Goal: Transaction & Acquisition: Purchase product/service

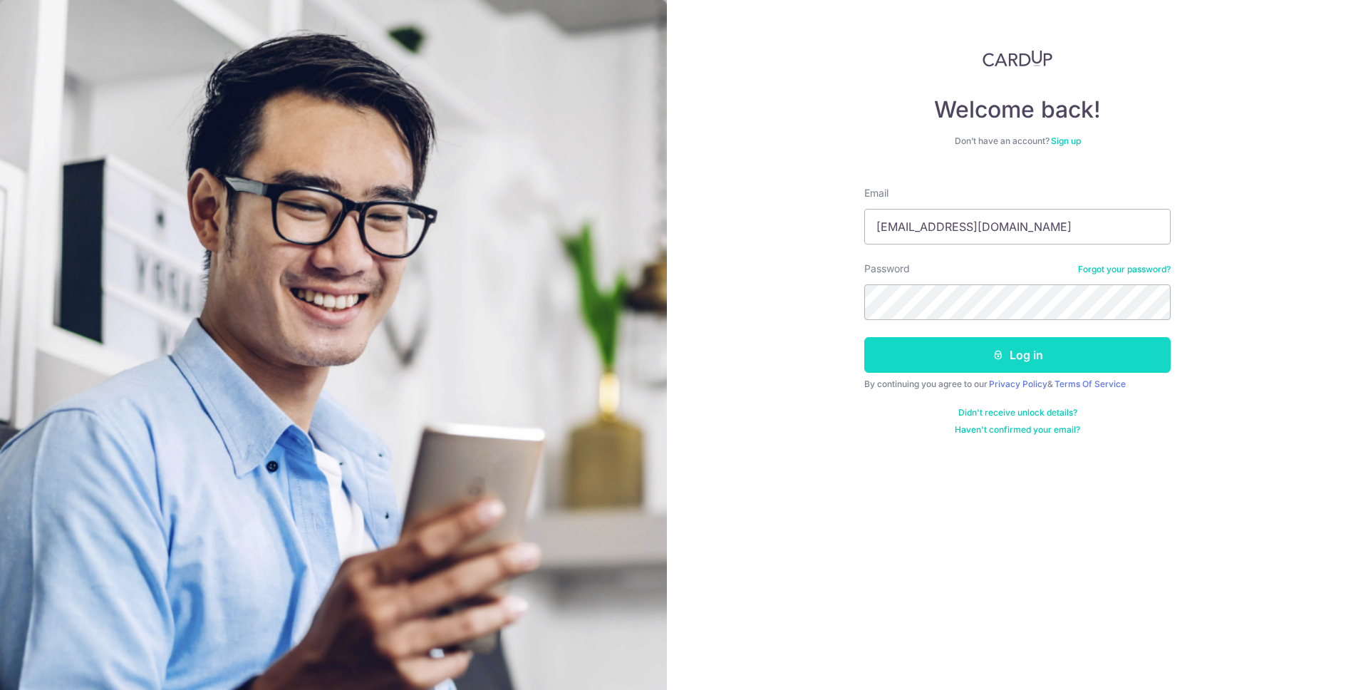
click at [960, 347] on button "Log in" at bounding box center [1017, 355] width 306 height 36
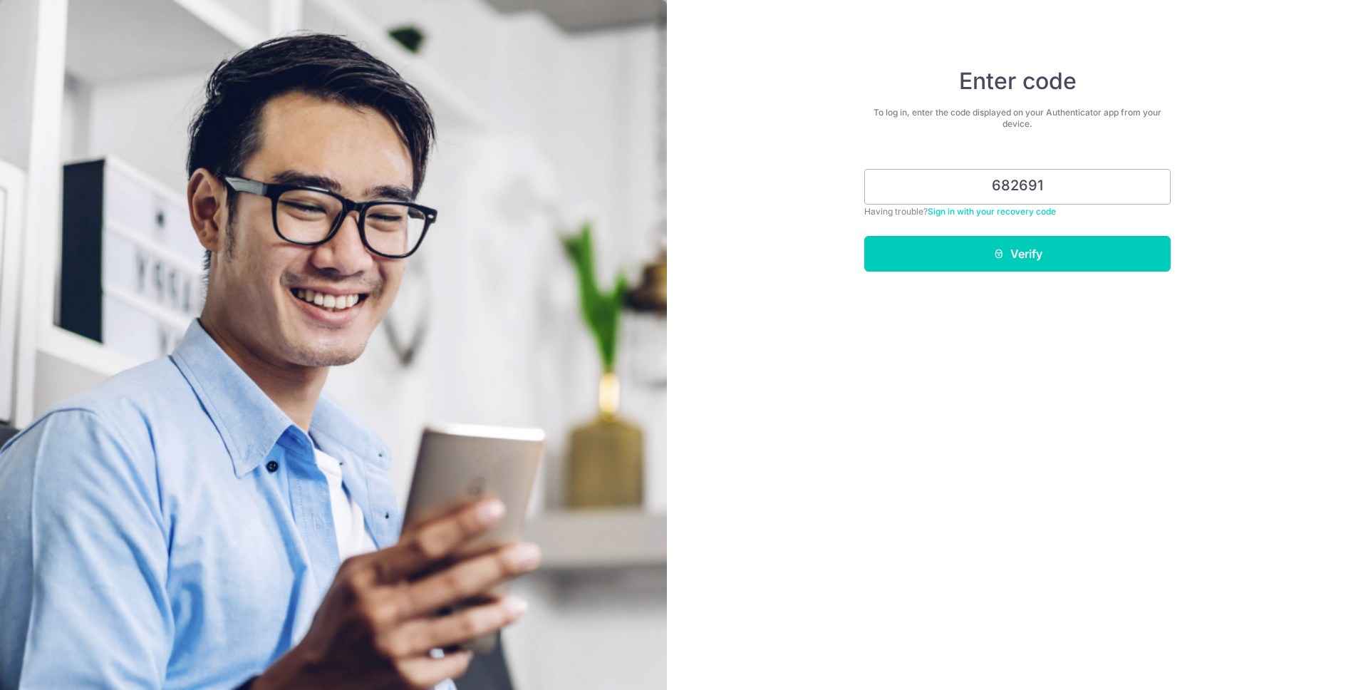
type input "682691"
click at [864, 236] on button "Verify" at bounding box center [1017, 254] width 306 height 36
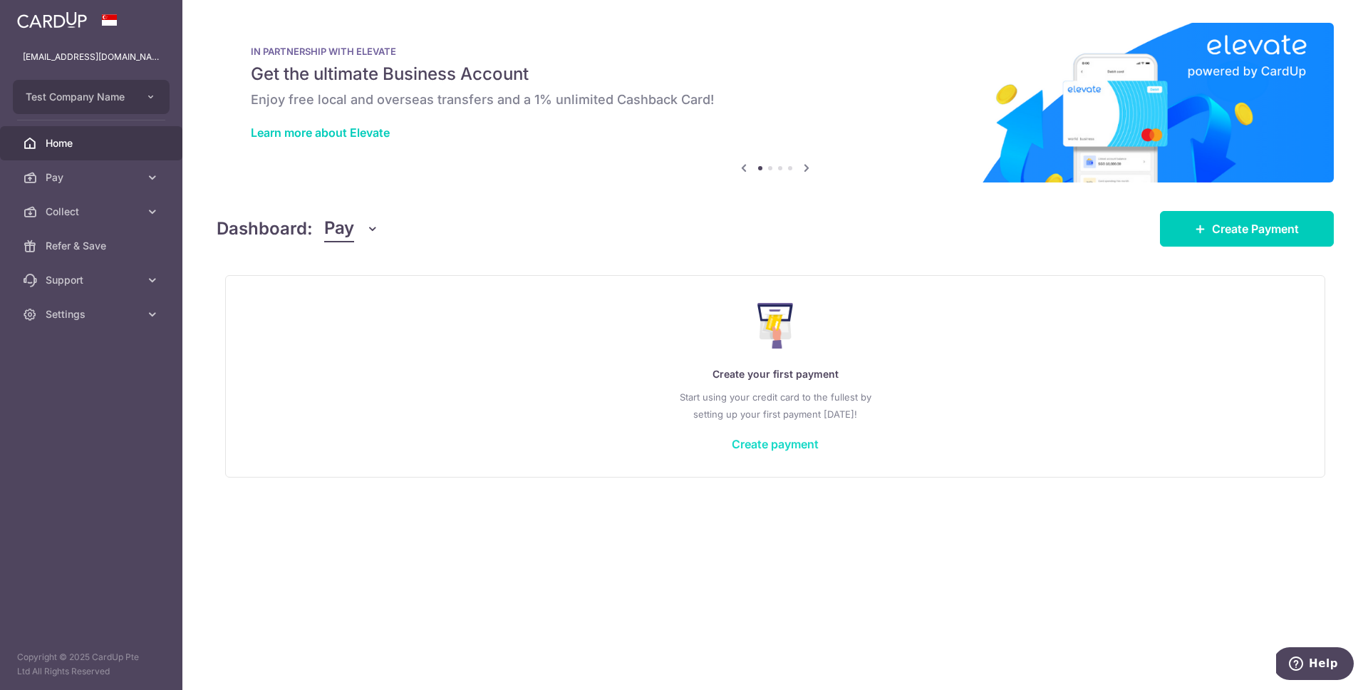
click at [757, 443] on link "Create payment" at bounding box center [775, 444] width 87 height 14
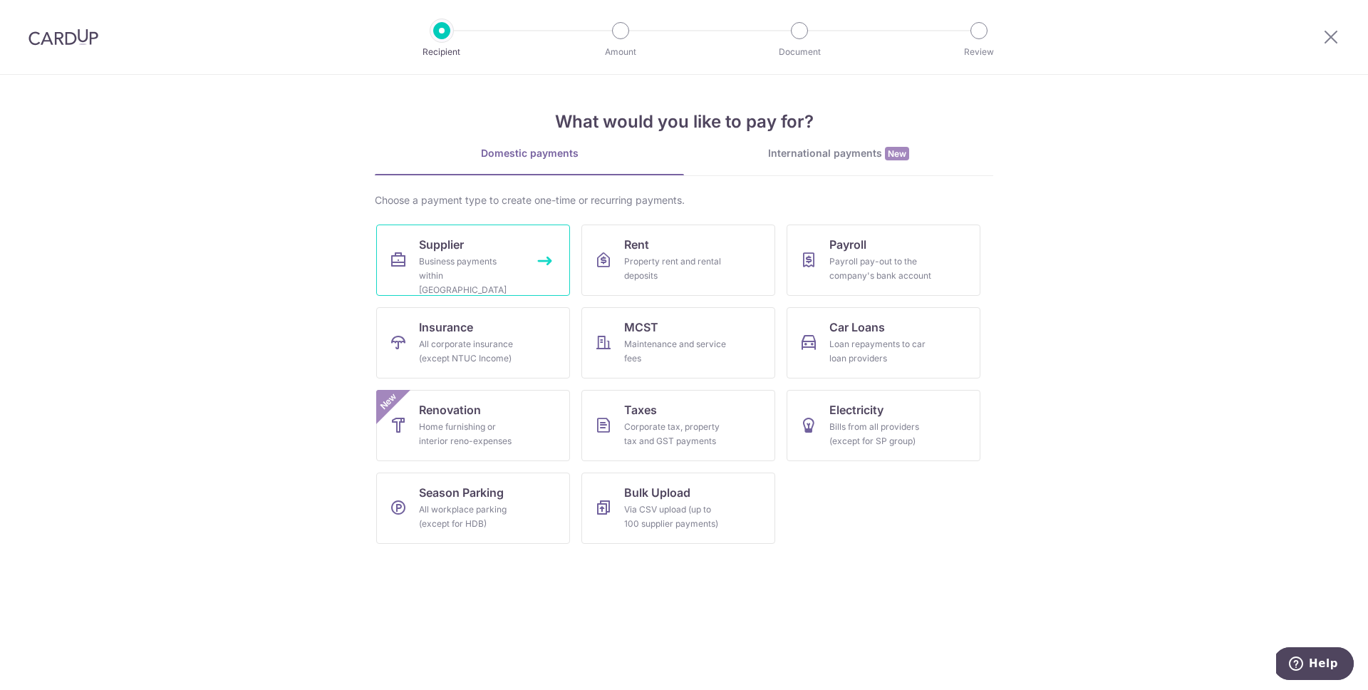
click at [504, 269] on div "Business payments within Singapore" at bounding box center [470, 275] width 103 height 43
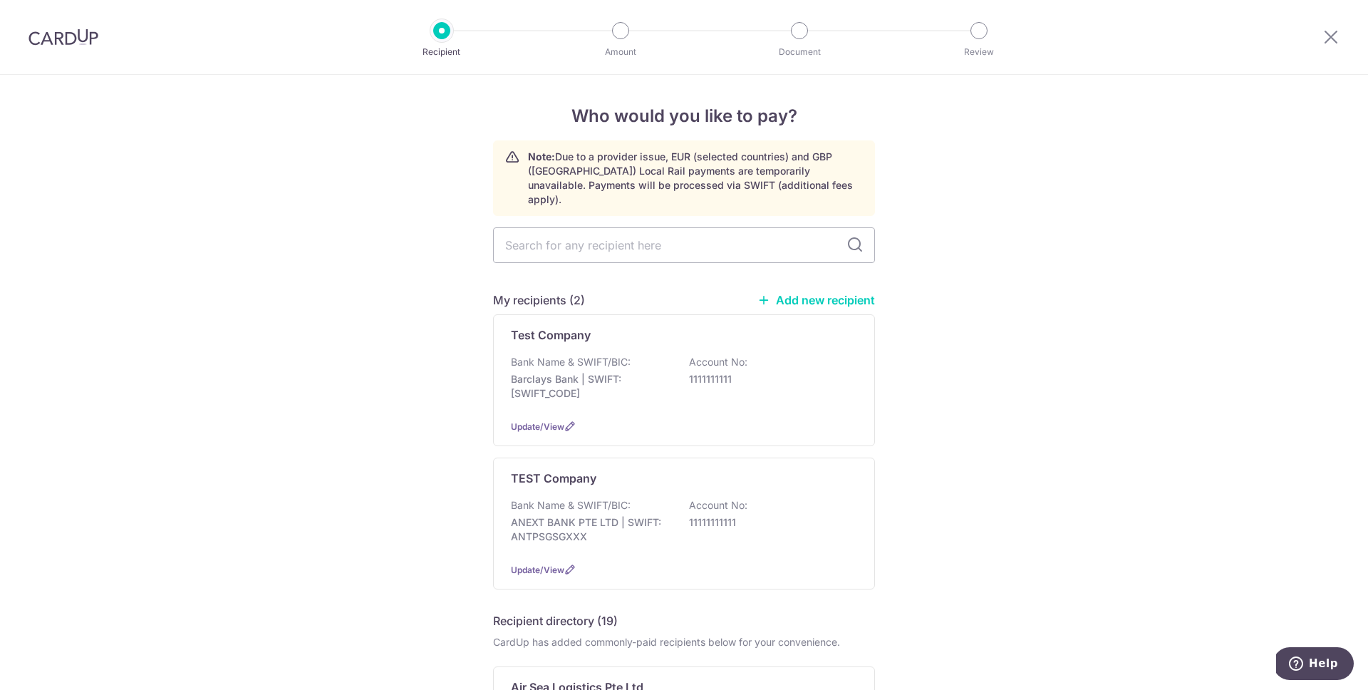
click at [695, 175] on p "Note: Due to a provider issue, EUR (selected countries) and GBP (UK) Local Rail…" at bounding box center [695, 178] width 335 height 57
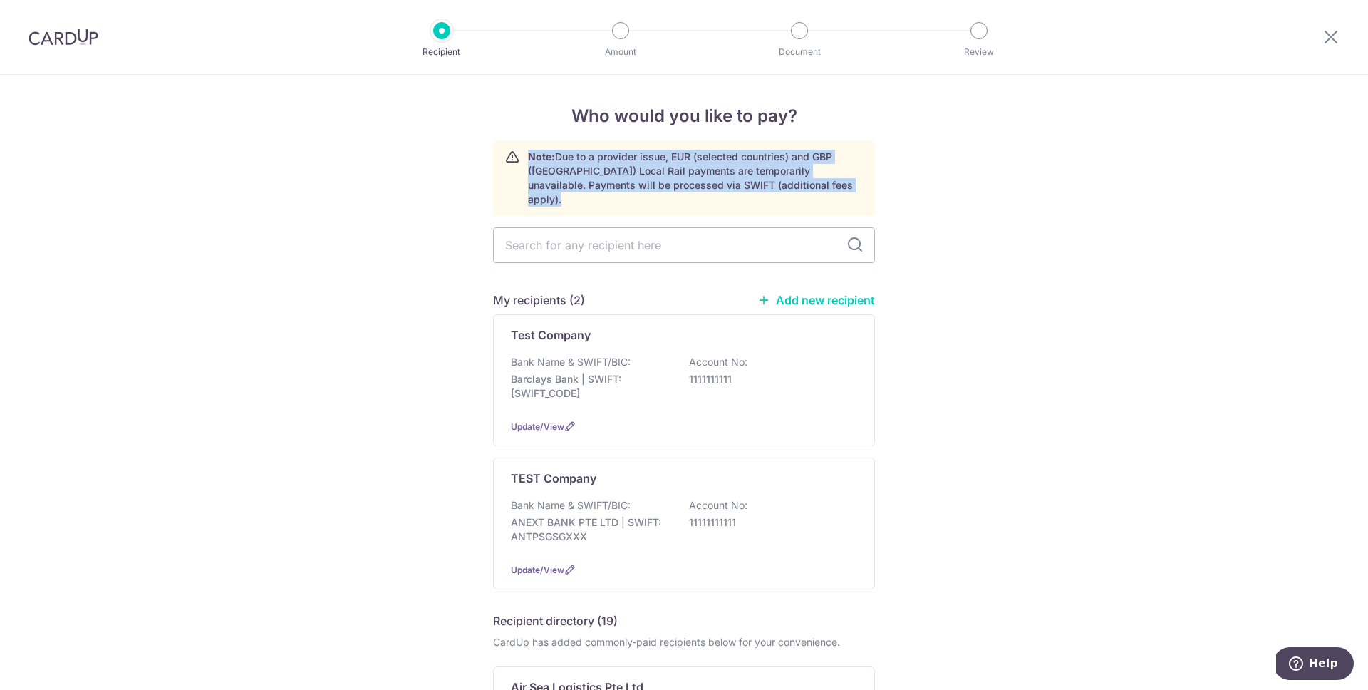
click at [695, 175] on p "Note: Due to a provider issue, EUR (selected countries) and GBP (UK) Local Rail…" at bounding box center [695, 178] width 335 height 57
click at [626, 186] on p "Note: Due to a provider issue, EUR (selected countries) and GBP (UK) Local Rail…" at bounding box center [695, 178] width 335 height 57
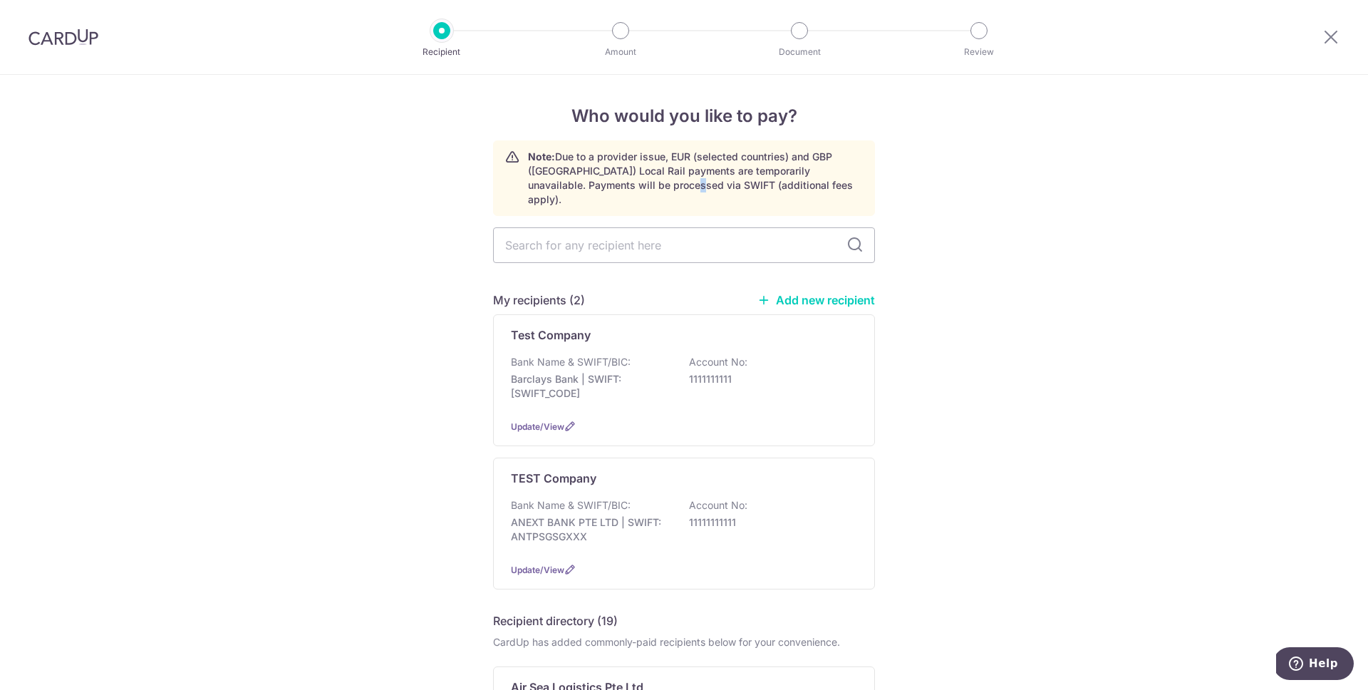
click at [626, 186] on p "Note: Due to a provider issue, EUR (selected countries) and GBP (UK) Local Rail…" at bounding box center [695, 178] width 335 height 57
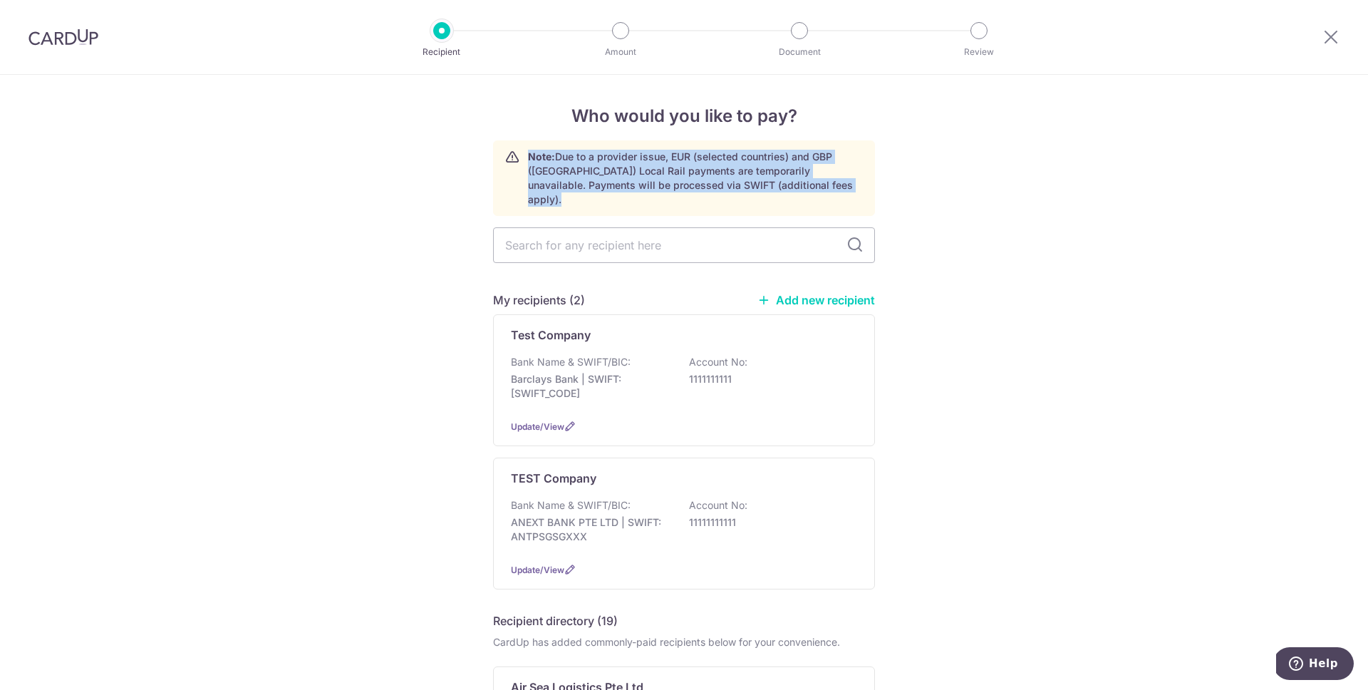
click at [626, 186] on p "Note: Due to a provider issue, EUR (selected countries) and GBP (UK) Local Rail…" at bounding box center [695, 178] width 335 height 57
click at [546, 171] on p "Note: Due to a provider issue, EUR (selected countries) and GBP (UK) Local Rail…" at bounding box center [695, 178] width 335 height 57
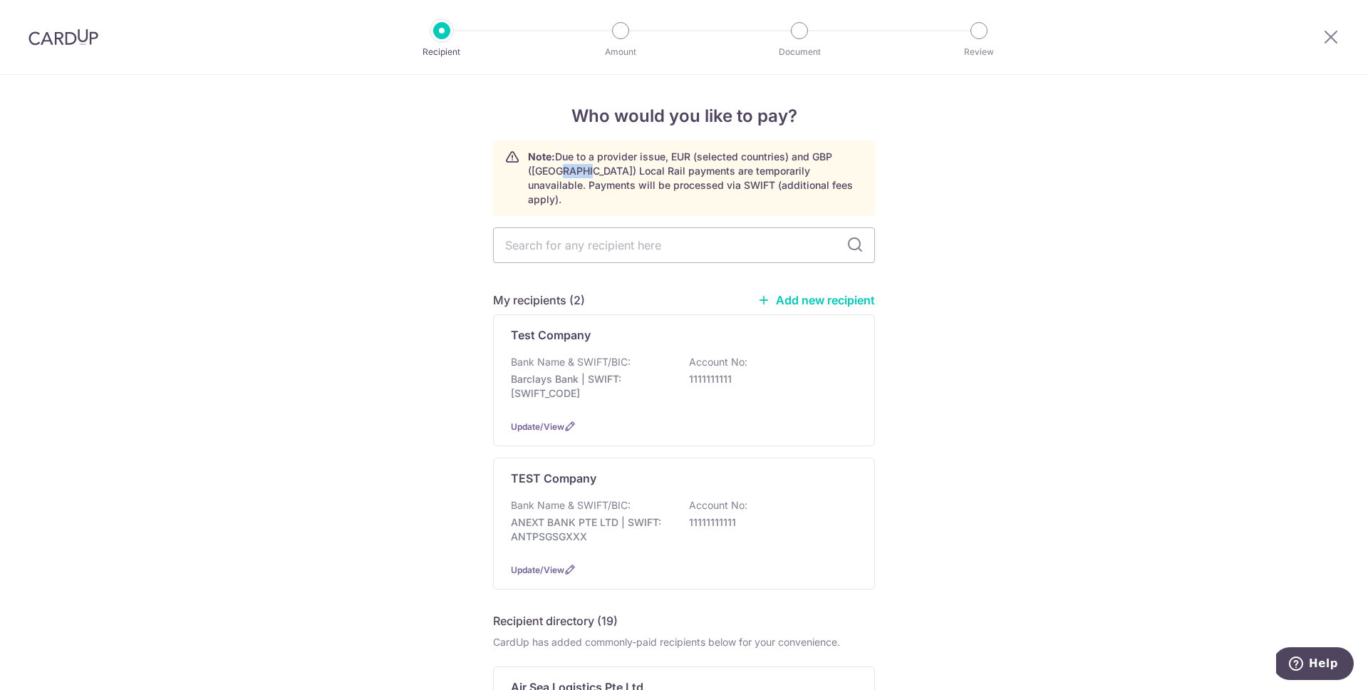
click at [546, 171] on p "Note: Due to a provider issue, EUR (selected countries) and GBP (UK) Local Rail…" at bounding box center [695, 178] width 335 height 57
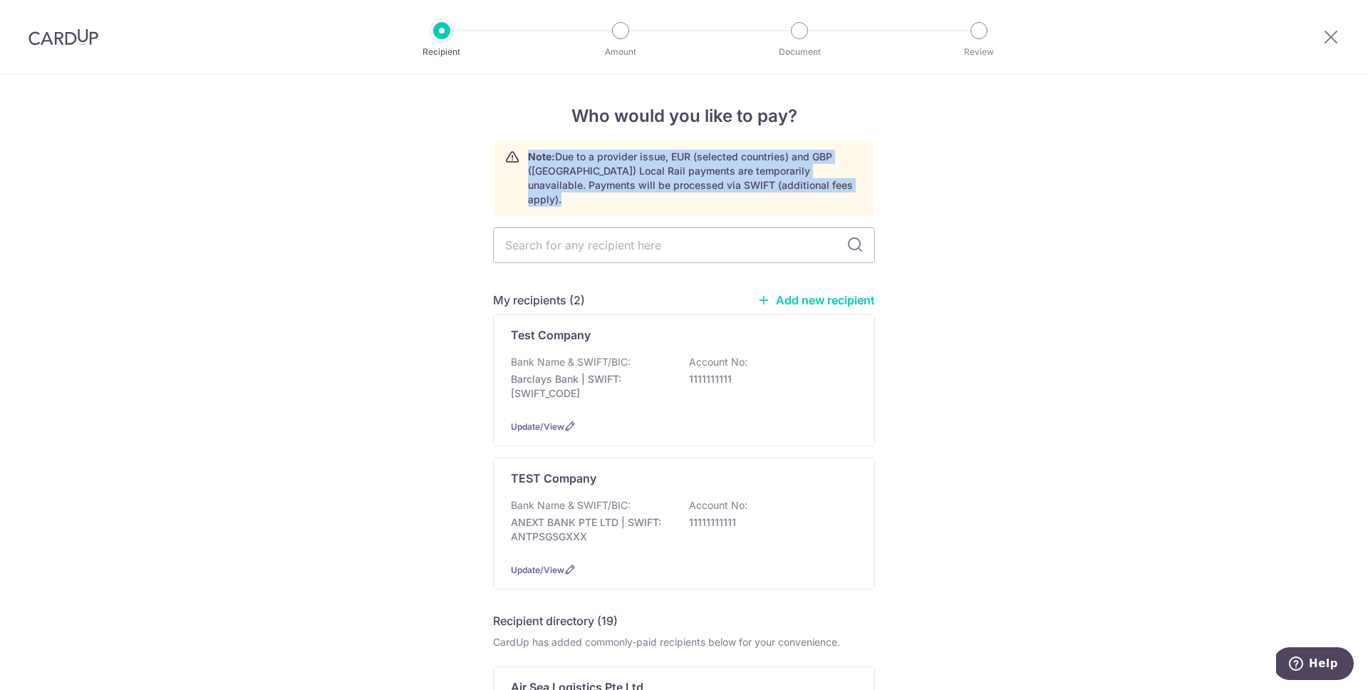
click at [546, 171] on p "Note: Due to a provider issue, EUR (selected countries) and GBP (UK) Local Rail…" at bounding box center [695, 178] width 335 height 57
click at [529, 158] on strong "Note:" at bounding box center [541, 156] width 27 height 12
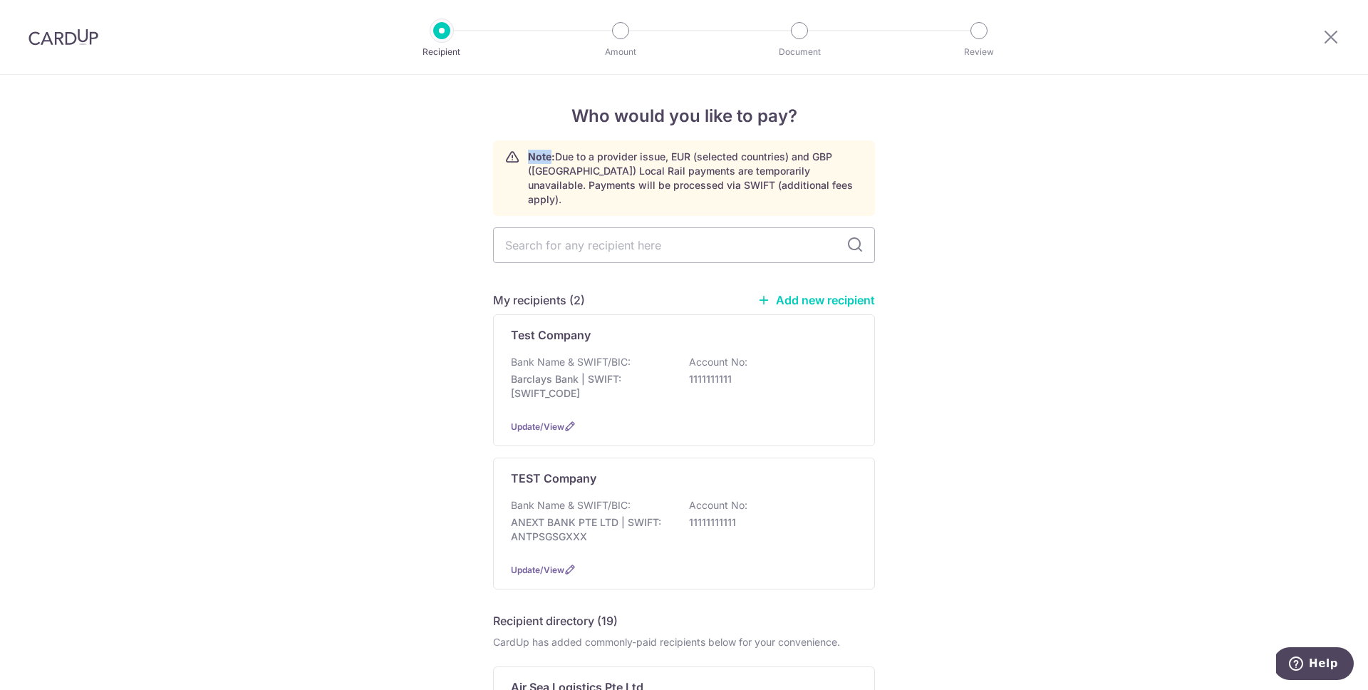
click at [529, 158] on strong "Note:" at bounding box center [541, 156] width 27 height 12
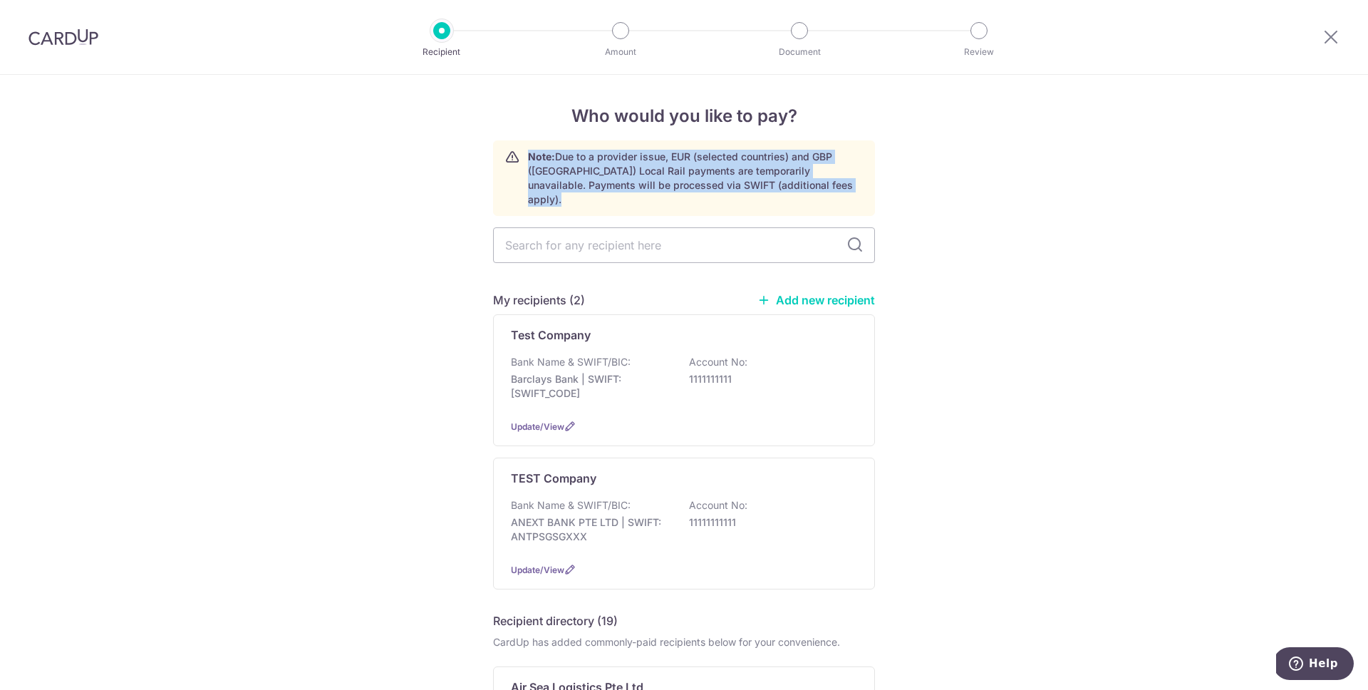
click at [529, 158] on strong "Note:" at bounding box center [541, 156] width 27 height 12
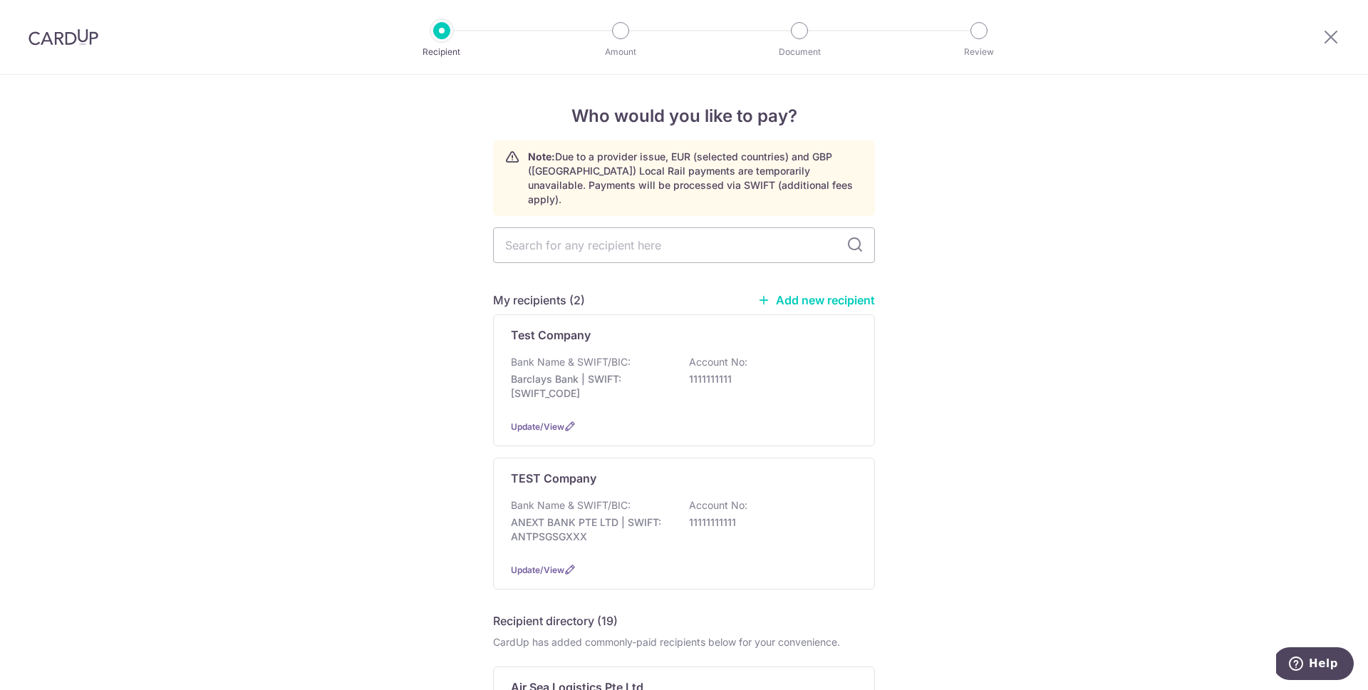
click at [538, 291] on h5 "My recipients (2)" at bounding box center [539, 299] width 92 height 17
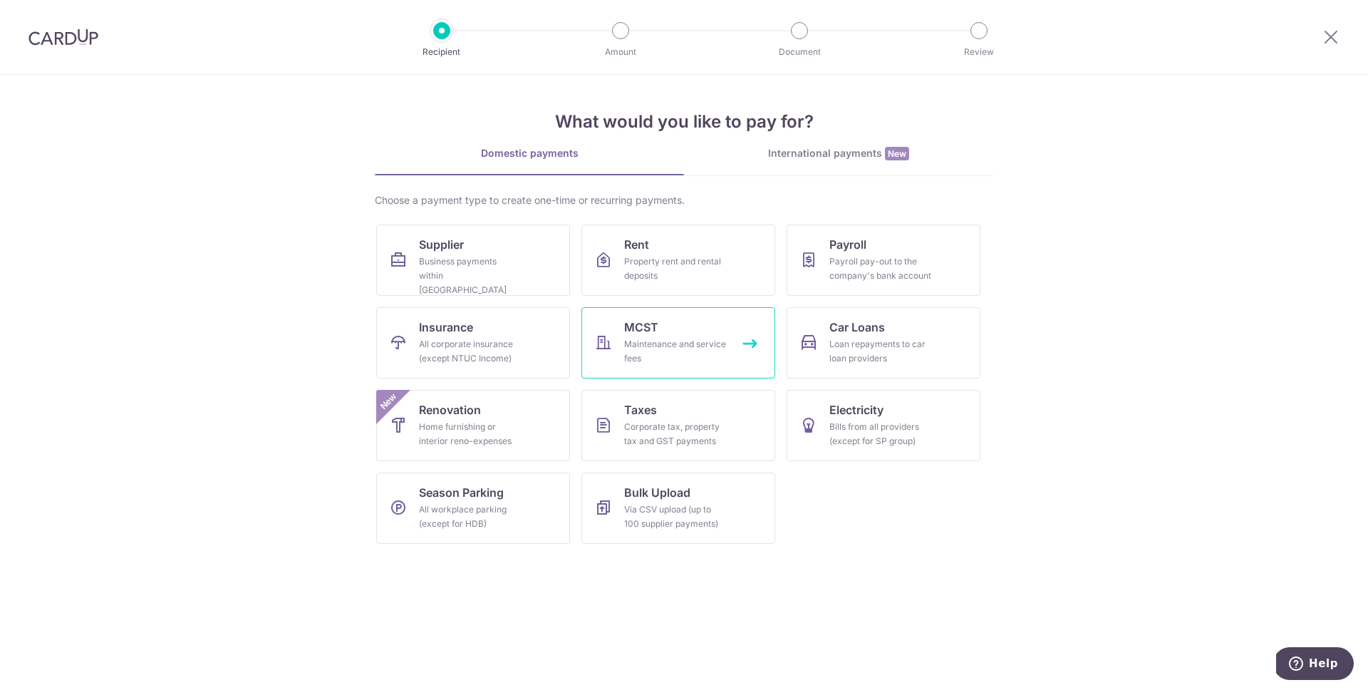
click at [598, 327] on link "MCST Maintenance and service fees" at bounding box center [678, 342] width 194 height 71
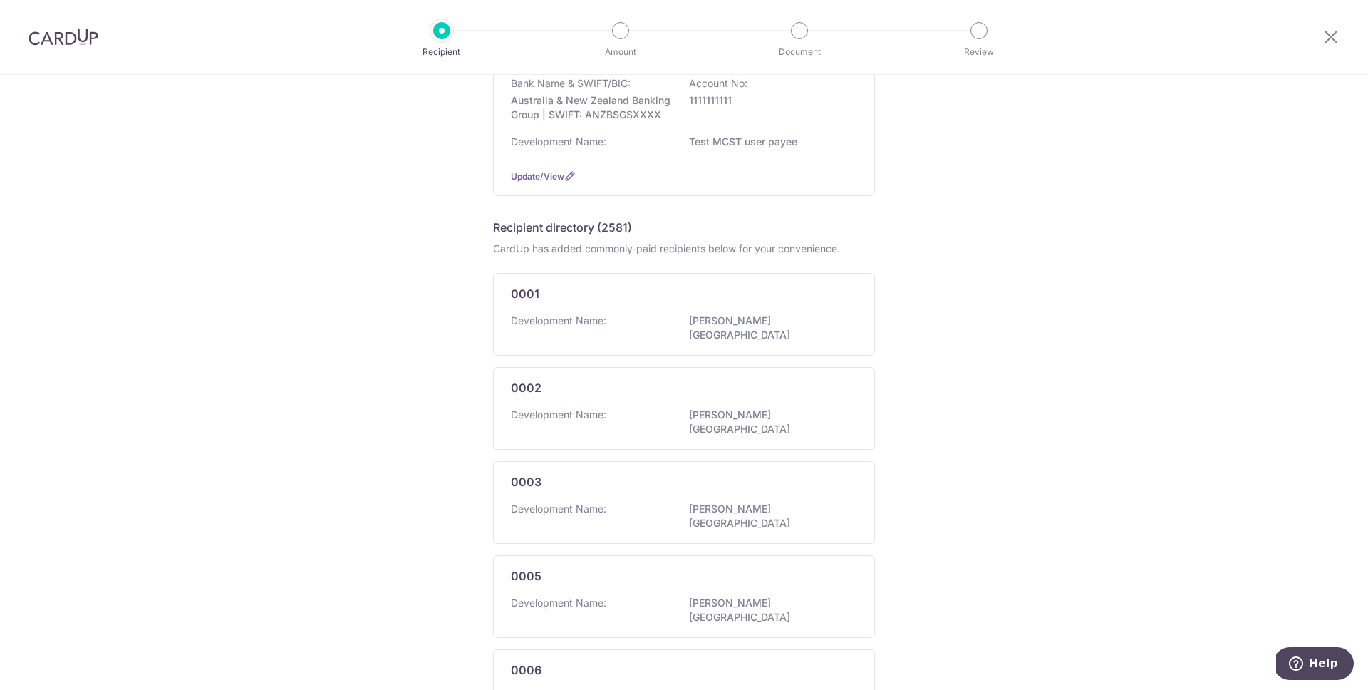
scroll to position [197, 0]
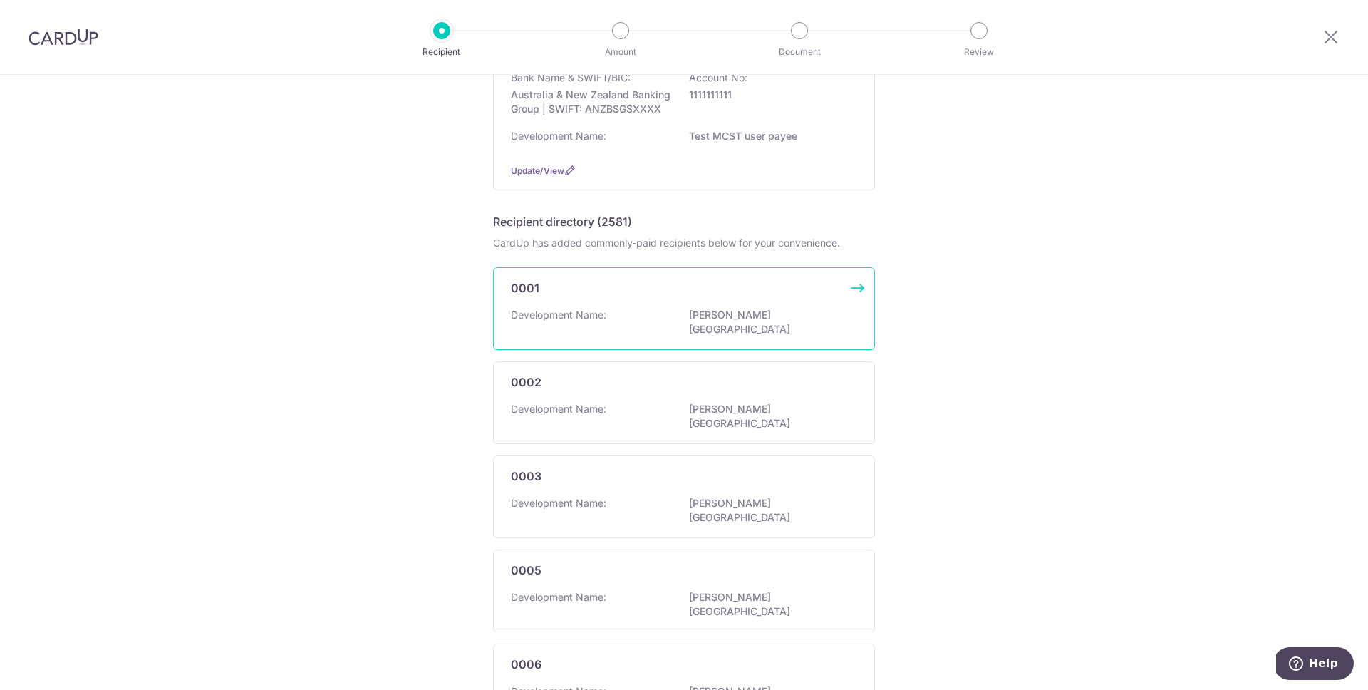
click at [626, 313] on div "Development Name: [PERSON_NAME][GEOGRAPHIC_DATA]" at bounding box center [684, 323] width 346 height 30
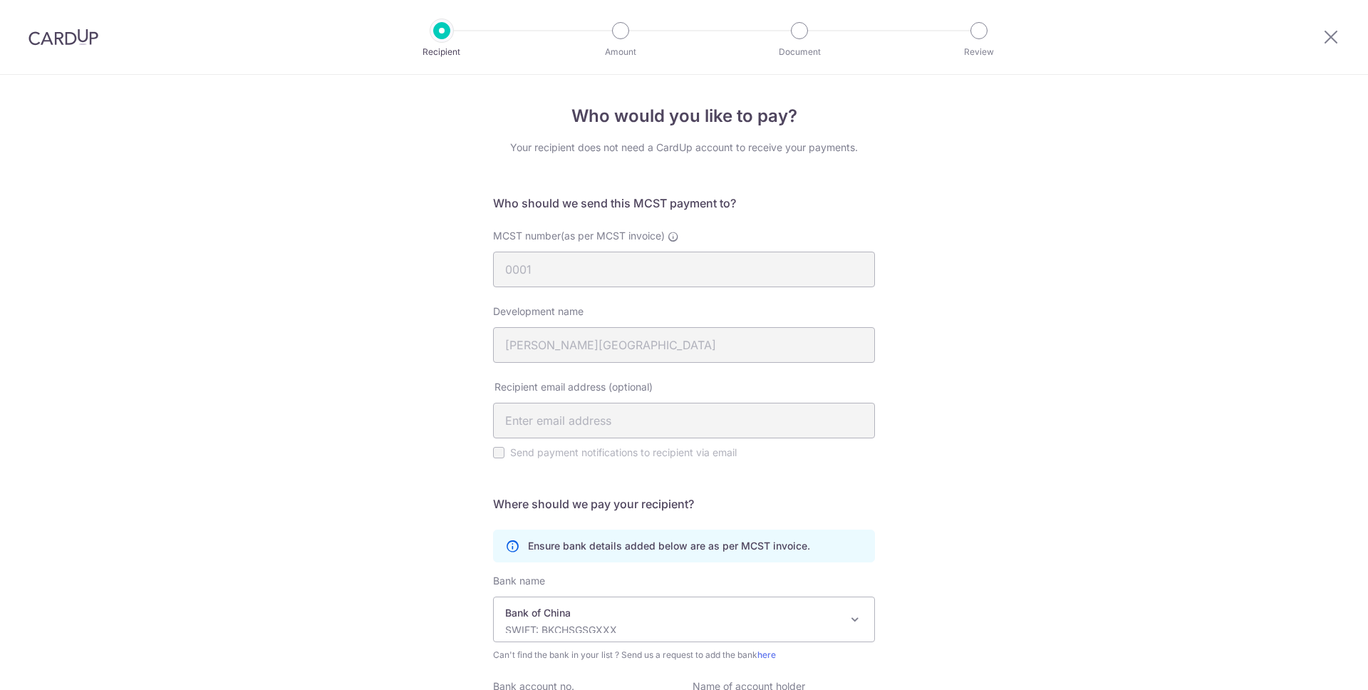
scroll to position [162, 0]
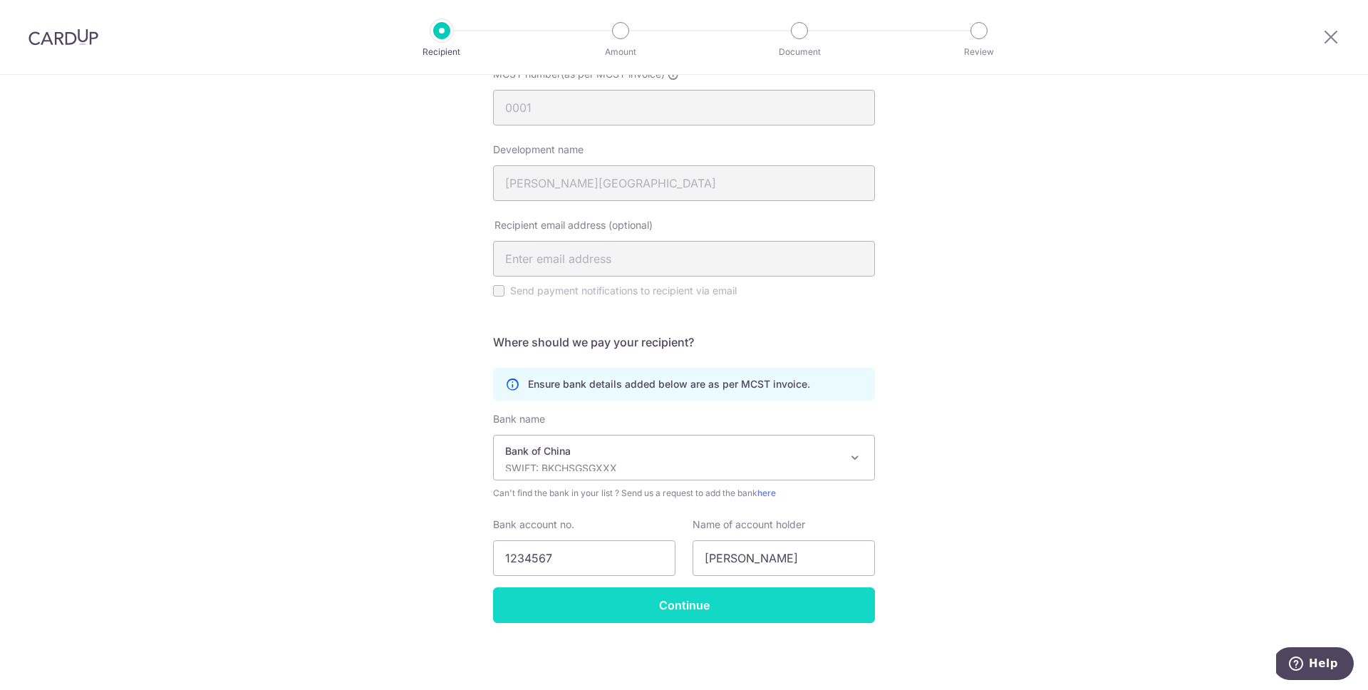
click at [581, 603] on input "Continue" at bounding box center [684, 605] width 382 height 36
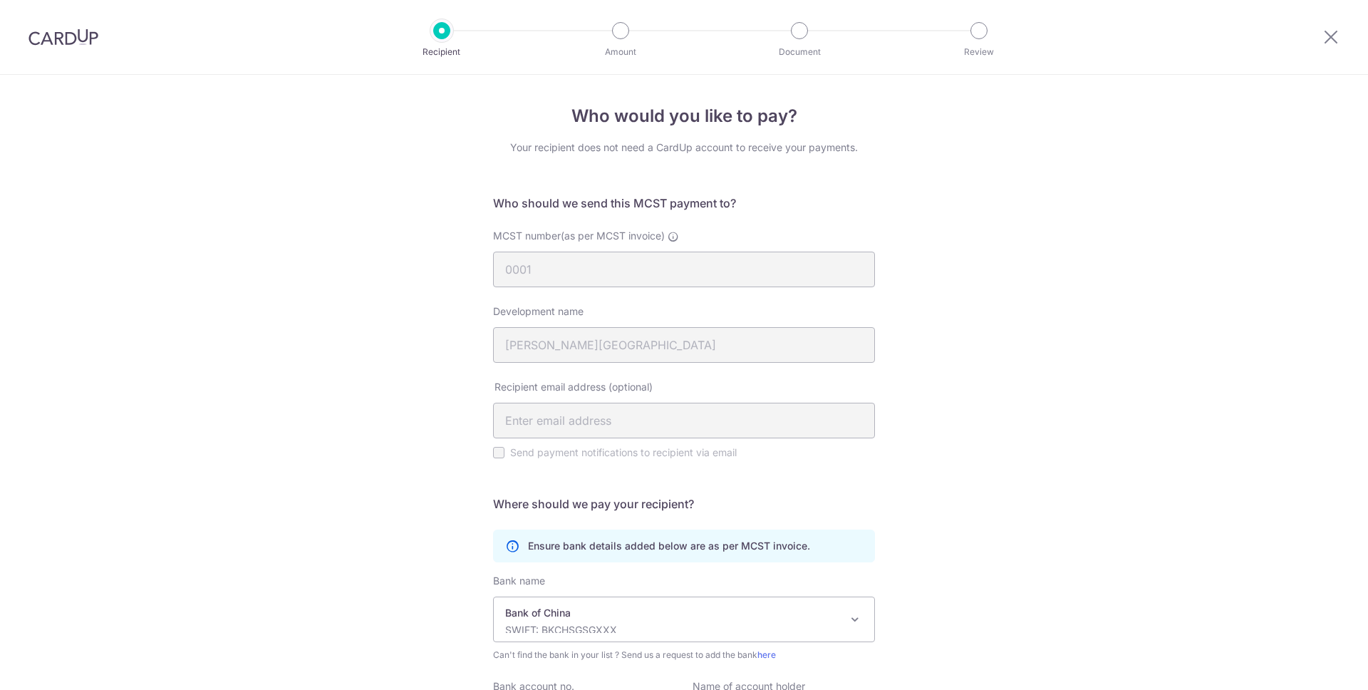
scroll to position [196, 0]
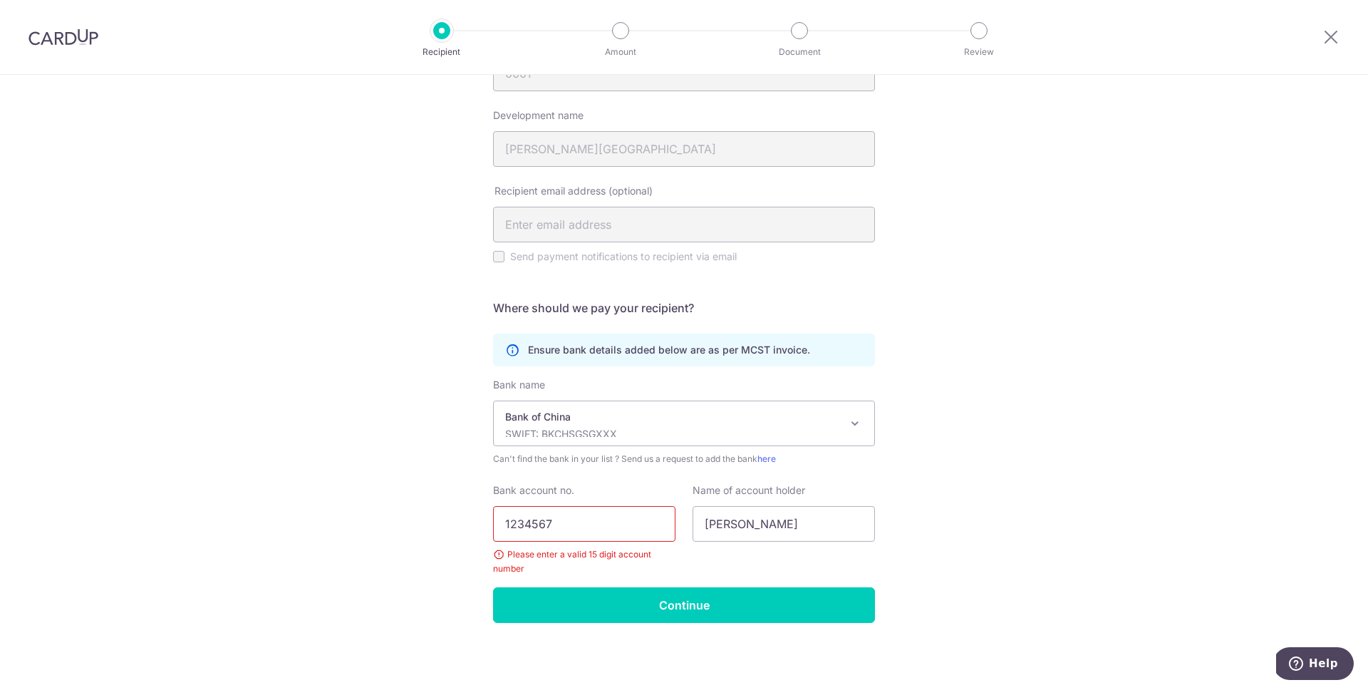
click at [614, 517] on input "1234567" at bounding box center [584, 524] width 182 height 36
type input "123456789098765"
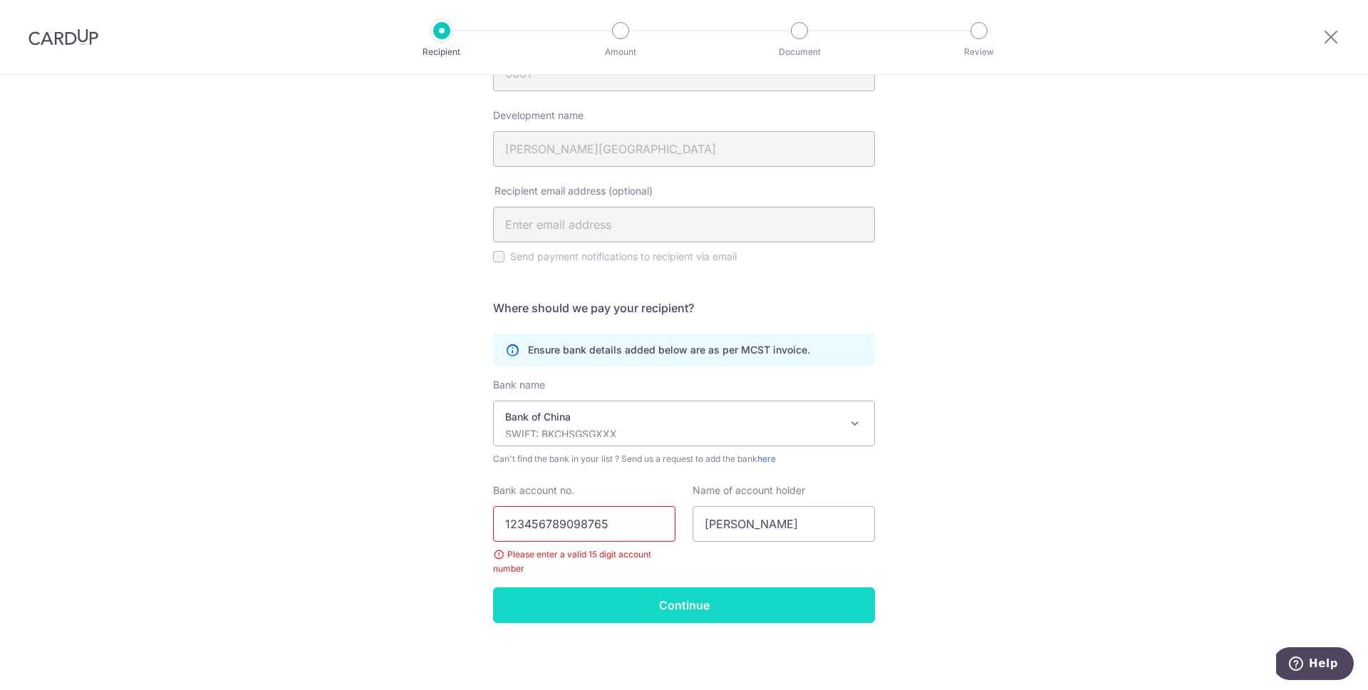
click at [632, 600] on input "Continue" at bounding box center [684, 605] width 382 height 36
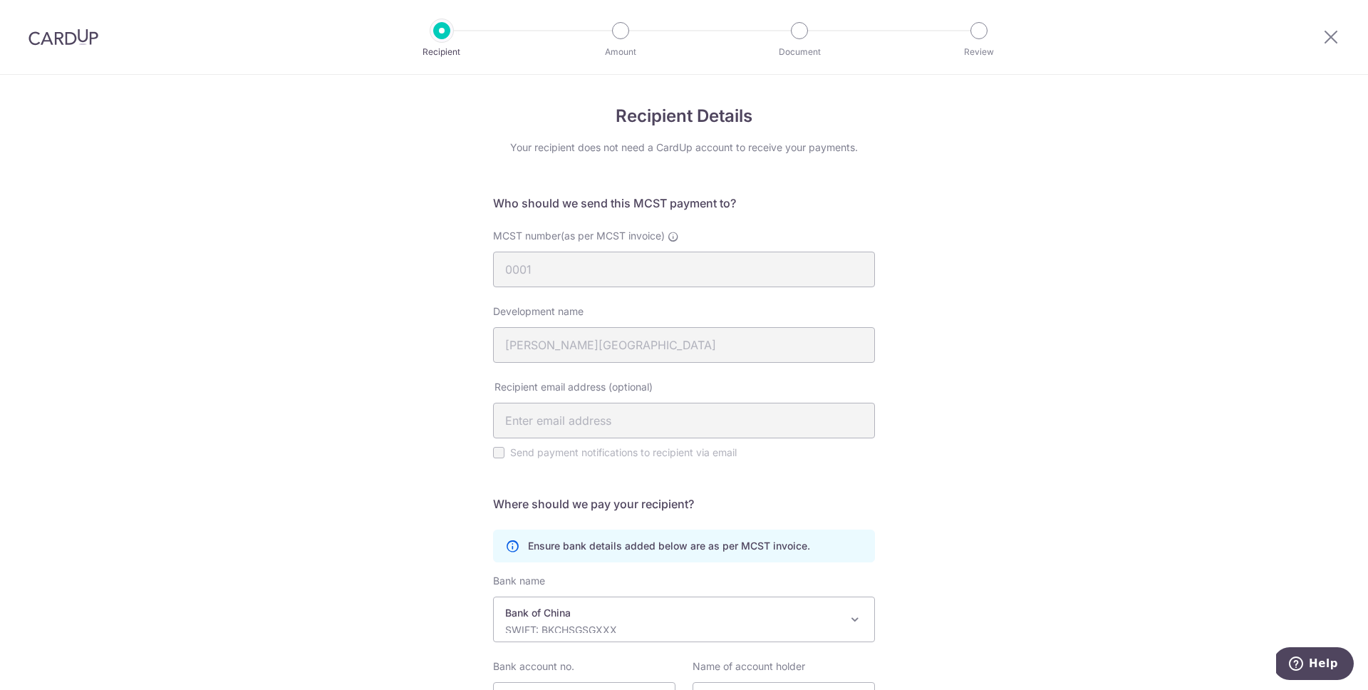
scroll to position [142, 0]
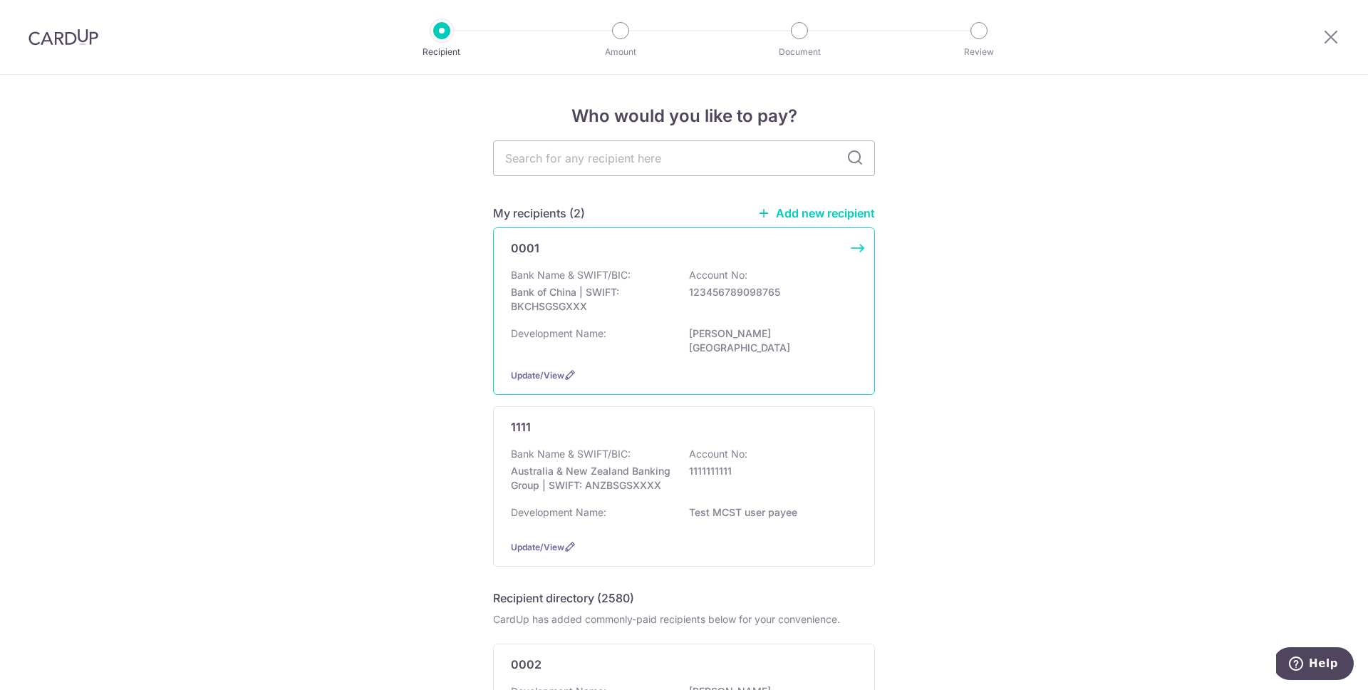
click at [674, 296] on div "Bank Name & SWIFT/BIC: Bank of China | SWIFT: BKCHSGSGXXX Account No: 123456789…" at bounding box center [684, 294] width 346 height 53
click at [549, 370] on span "Update/View" at bounding box center [537, 375] width 53 height 11
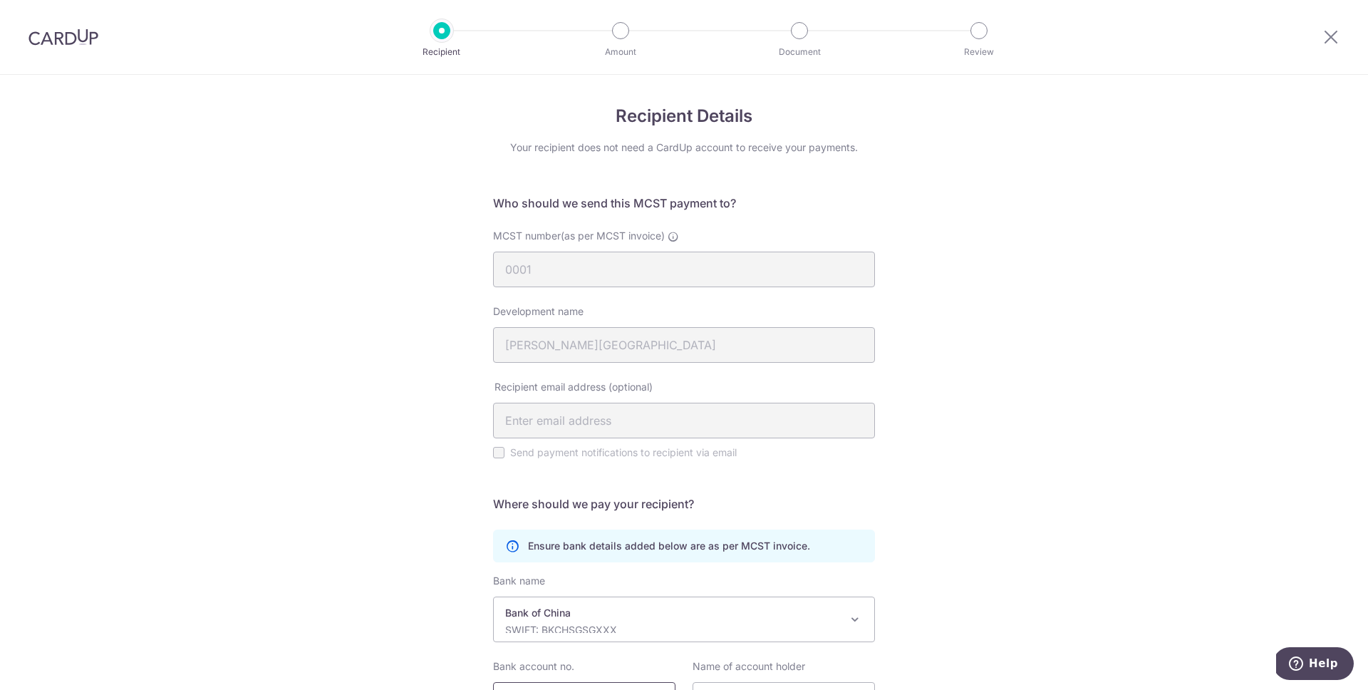
scroll to position [142, 0]
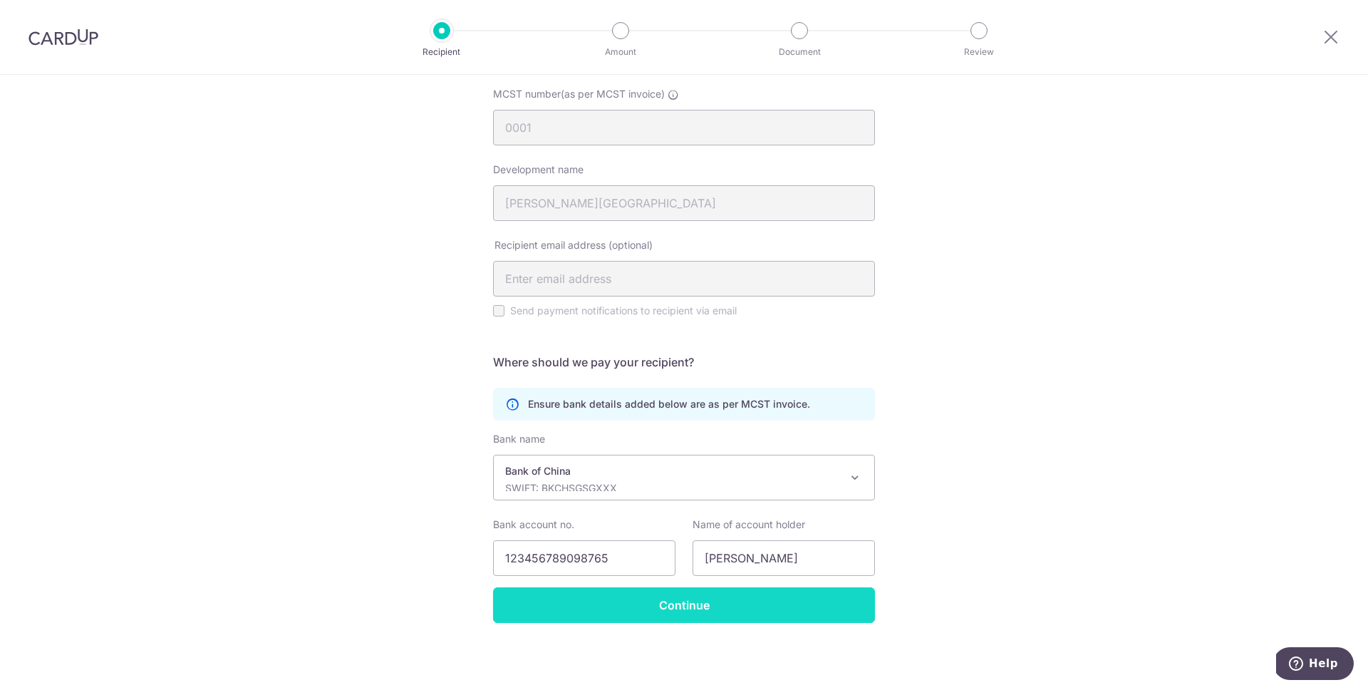
click at [594, 615] on input "Continue" at bounding box center [684, 605] width 382 height 36
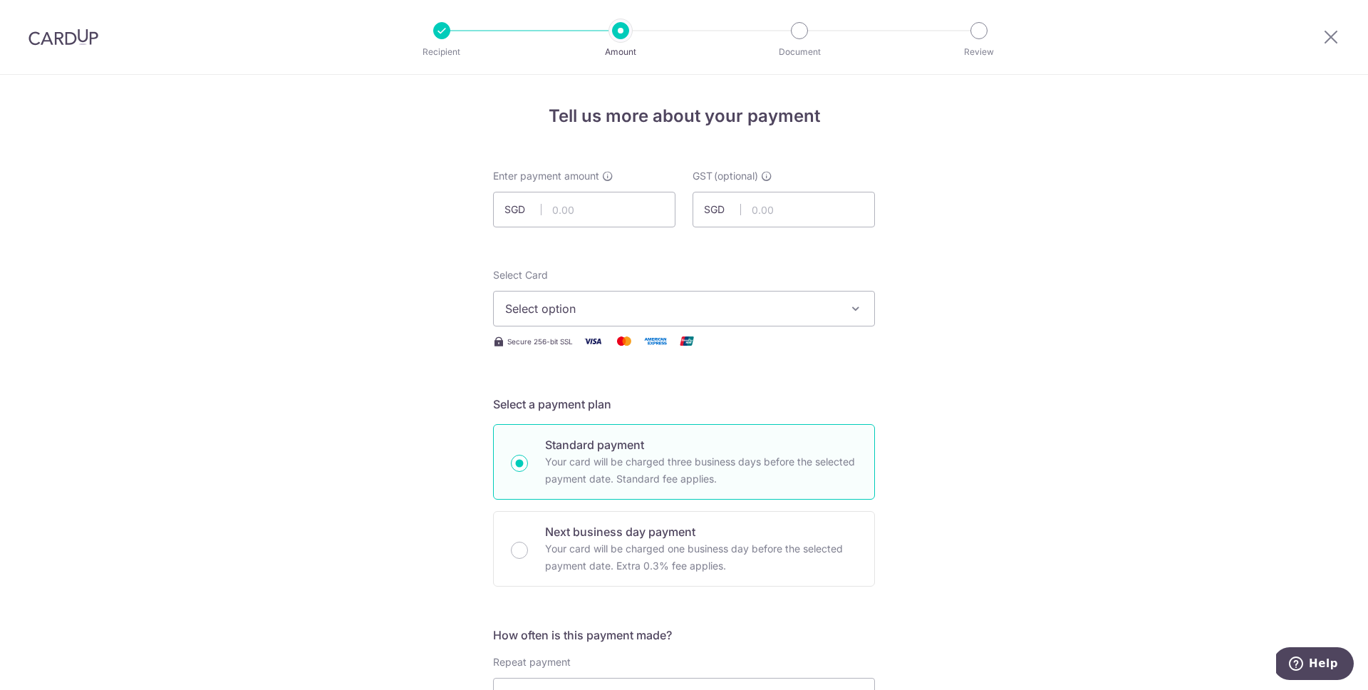
click at [52, 43] on img at bounding box center [63, 36] width 70 height 17
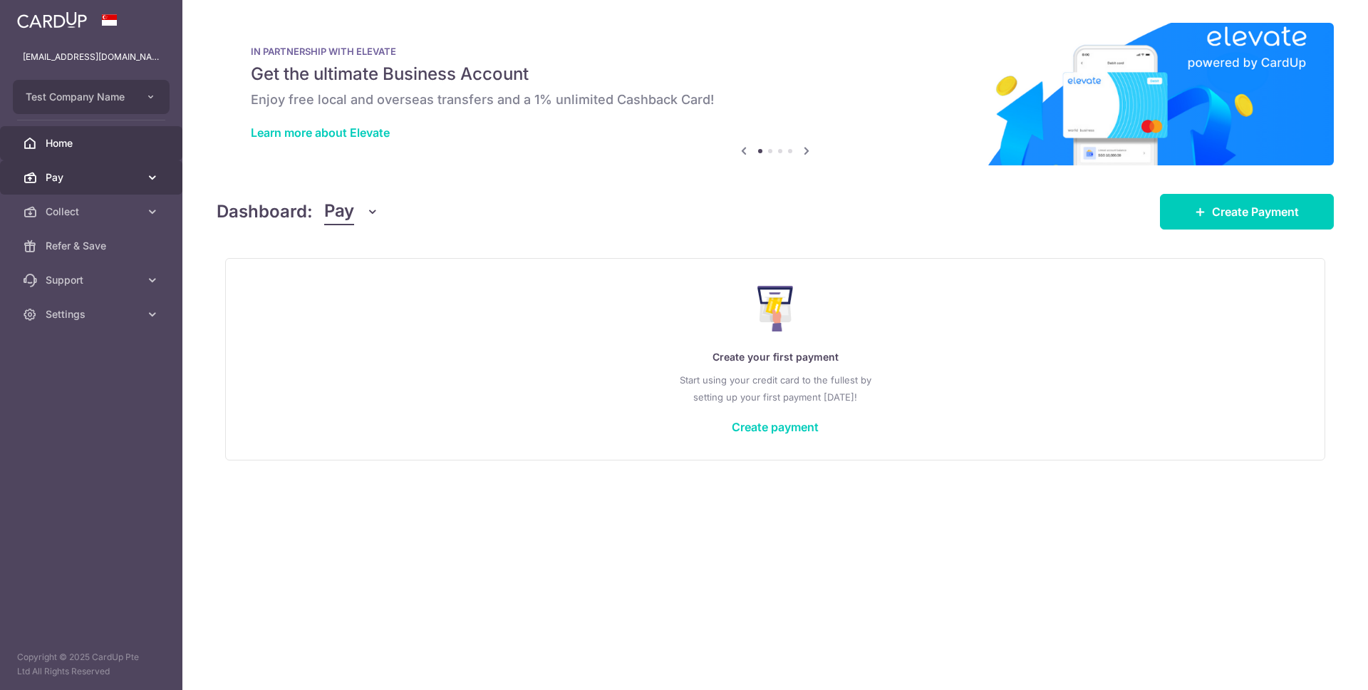
click at [143, 175] on link "Pay" at bounding box center [91, 177] width 182 height 34
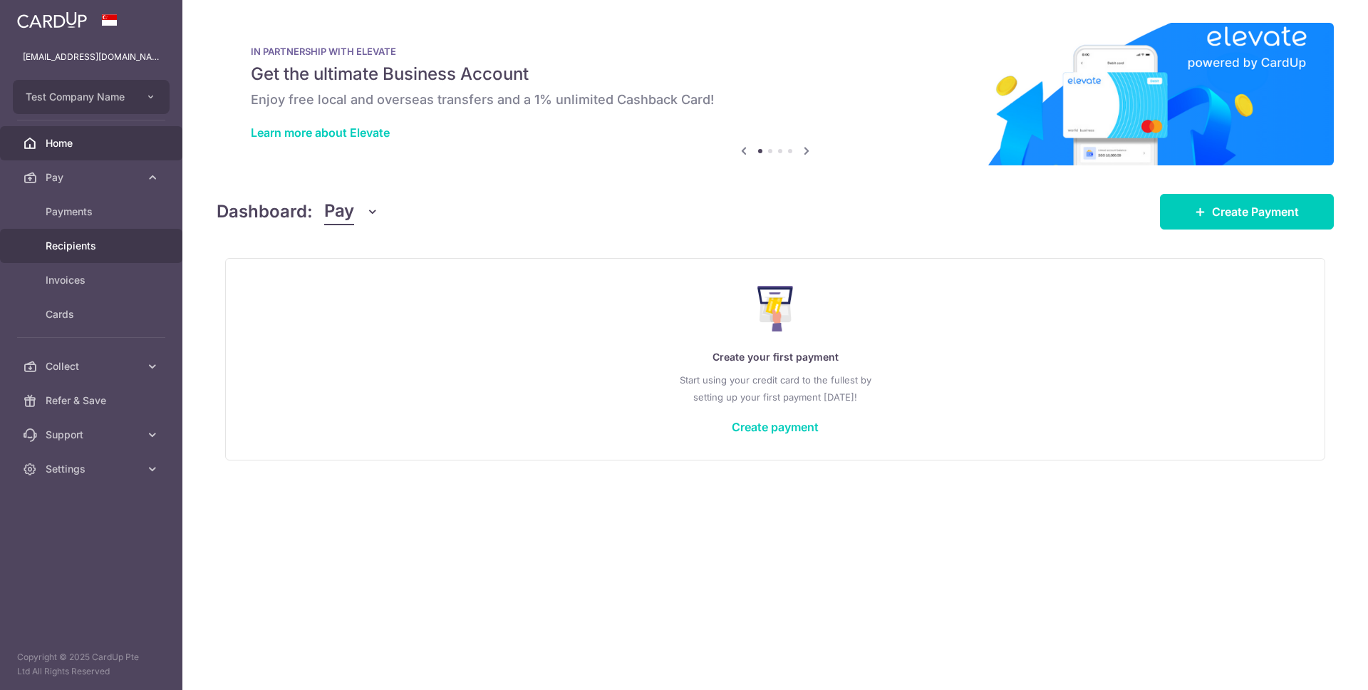
click at [125, 237] on link "Recipients" at bounding box center [91, 246] width 182 height 34
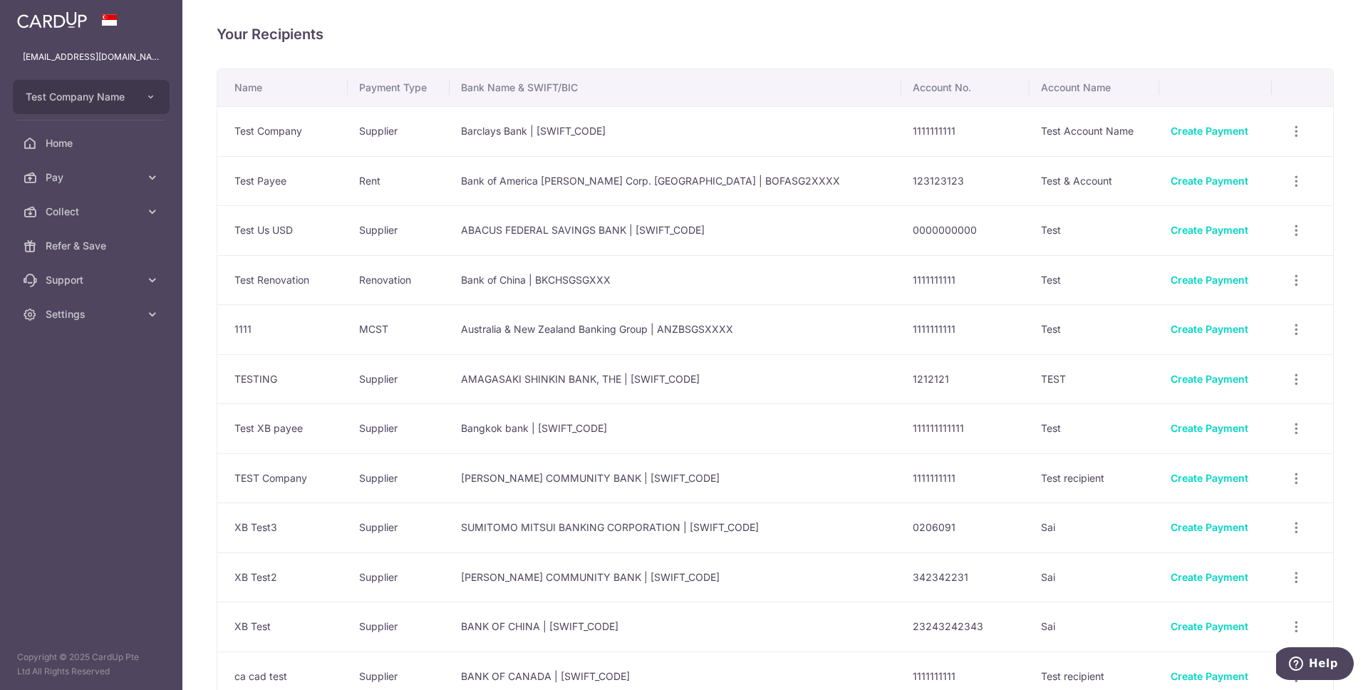
scroll to position [305, 0]
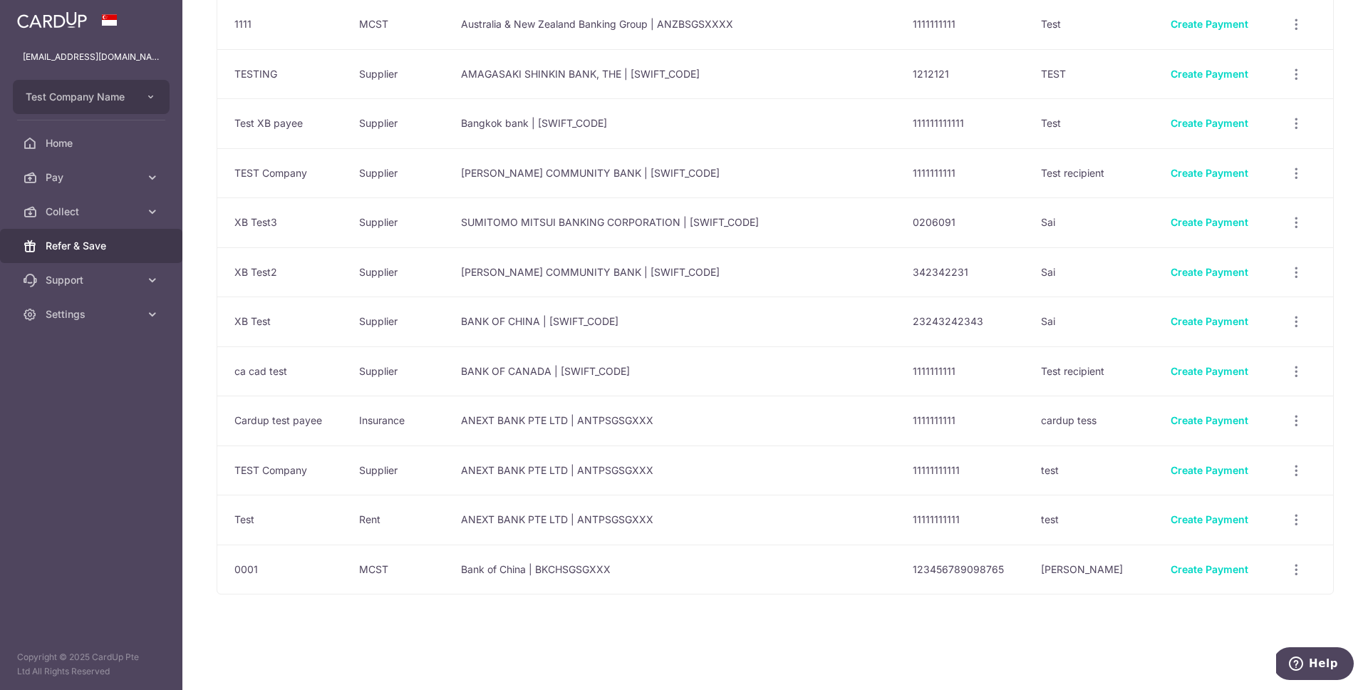
click at [99, 256] on link "Refer & Save" at bounding box center [91, 246] width 182 height 34
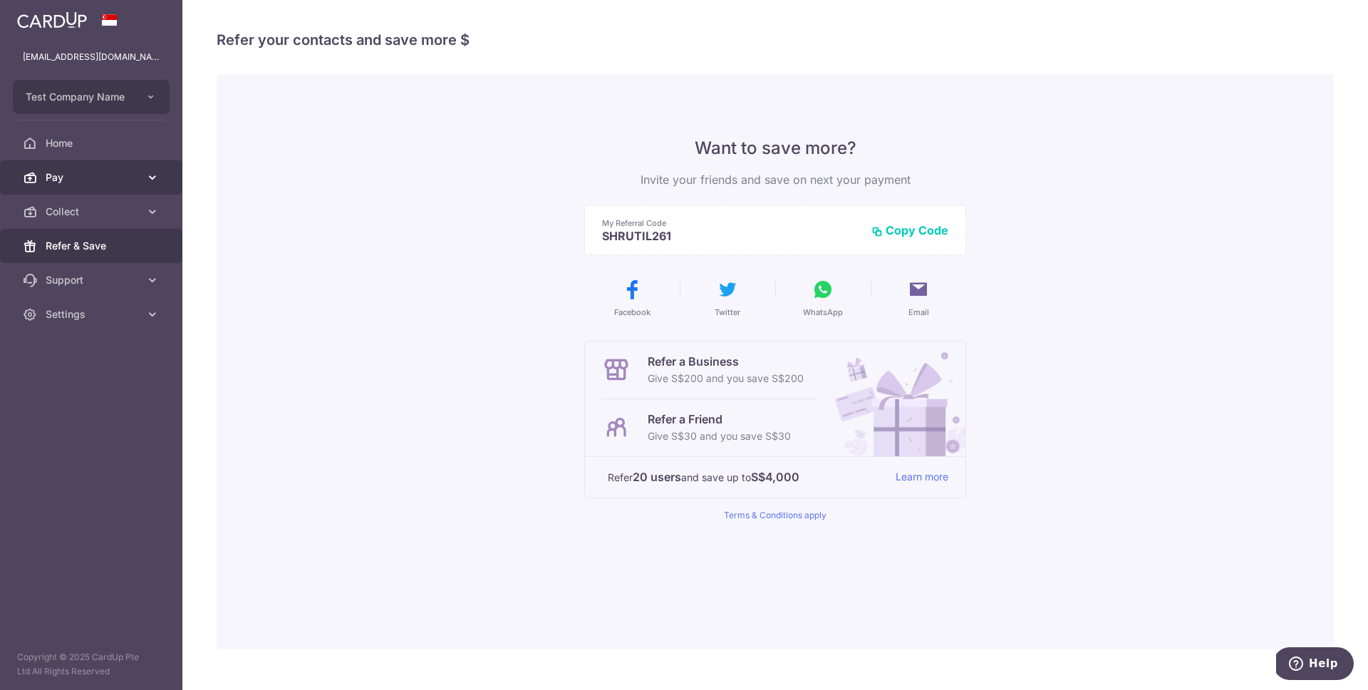
click at [135, 190] on link "Pay" at bounding box center [91, 177] width 182 height 34
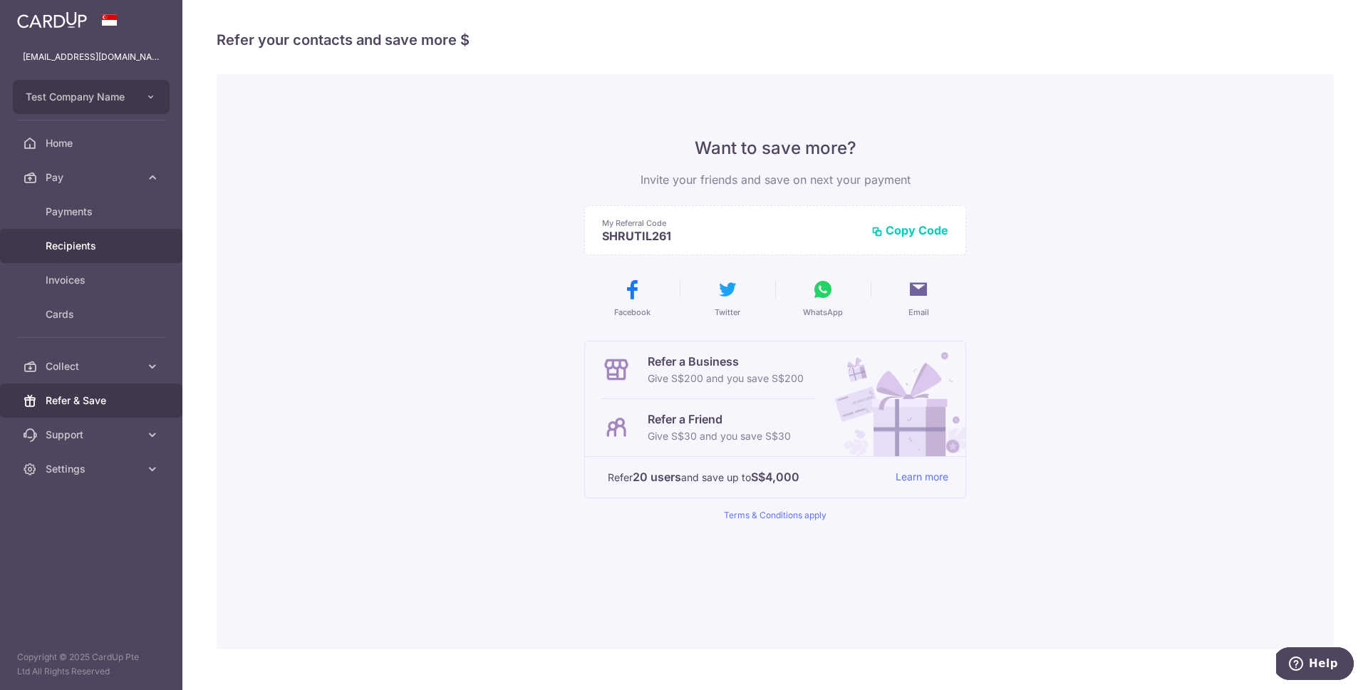
click at [114, 259] on link "Recipients" at bounding box center [91, 246] width 182 height 34
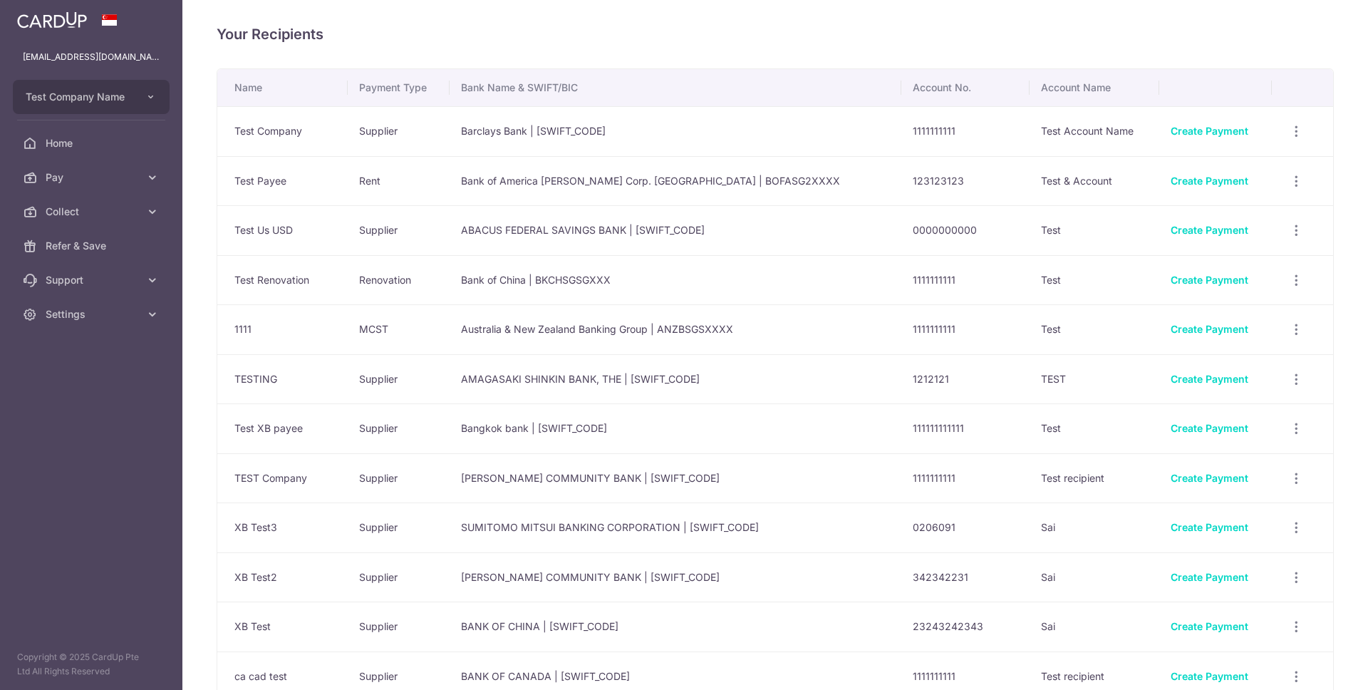
click at [140, 186] on link "Pay" at bounding box center [91, 177] width 182 height 34
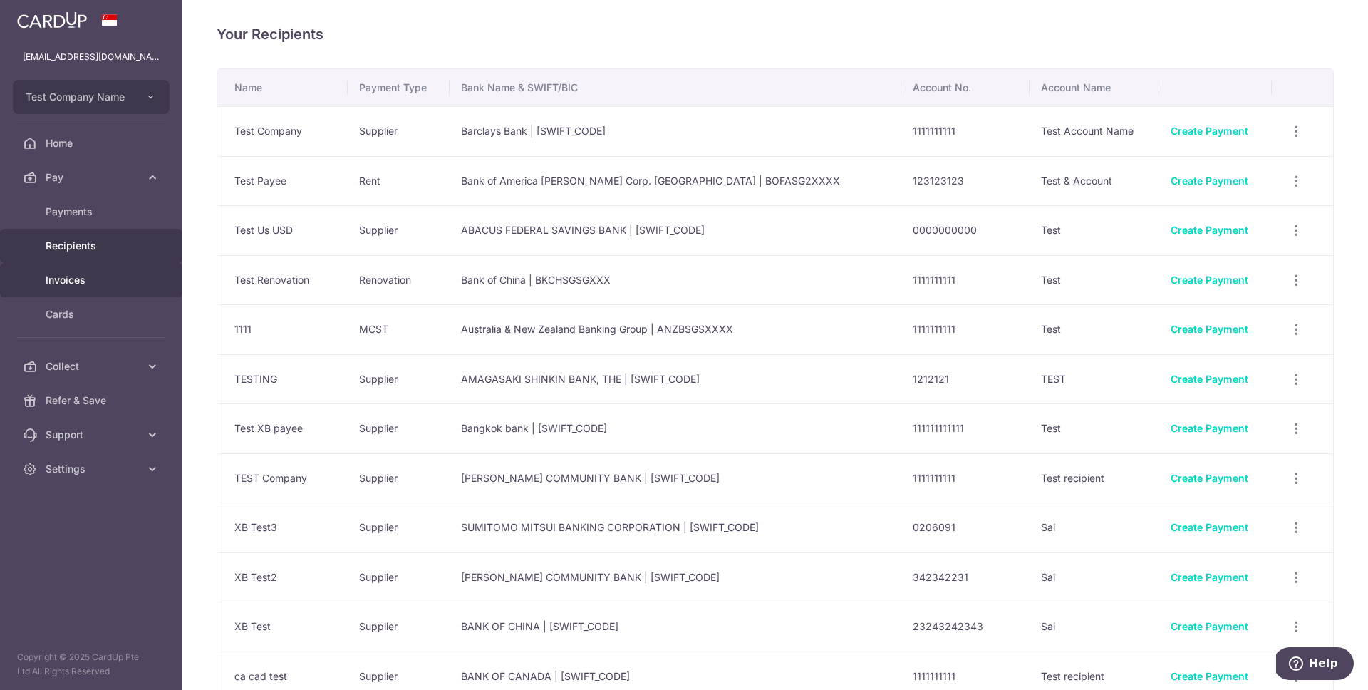
click at [123, 276] on span "Invoices" at bounding box center [93, 280] width 94 height 14
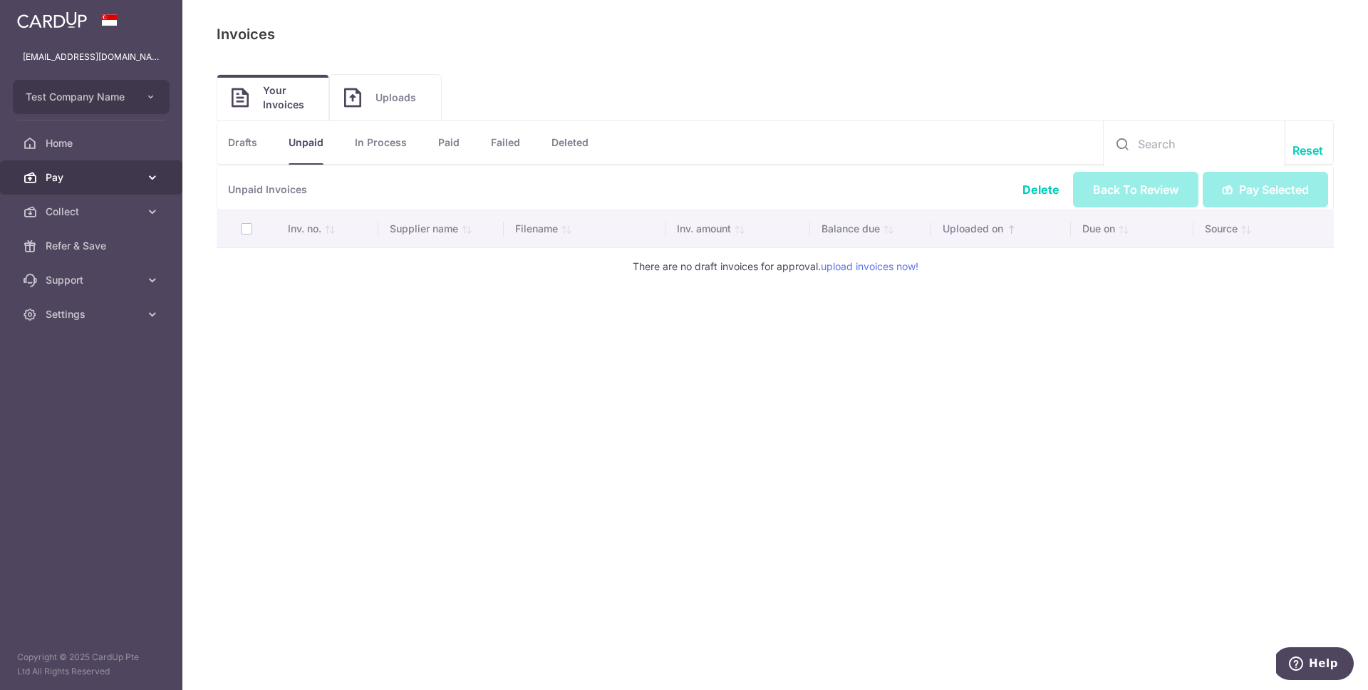
click at [148, 184] on icon at bounding box center [152, 177] width 14 height 14
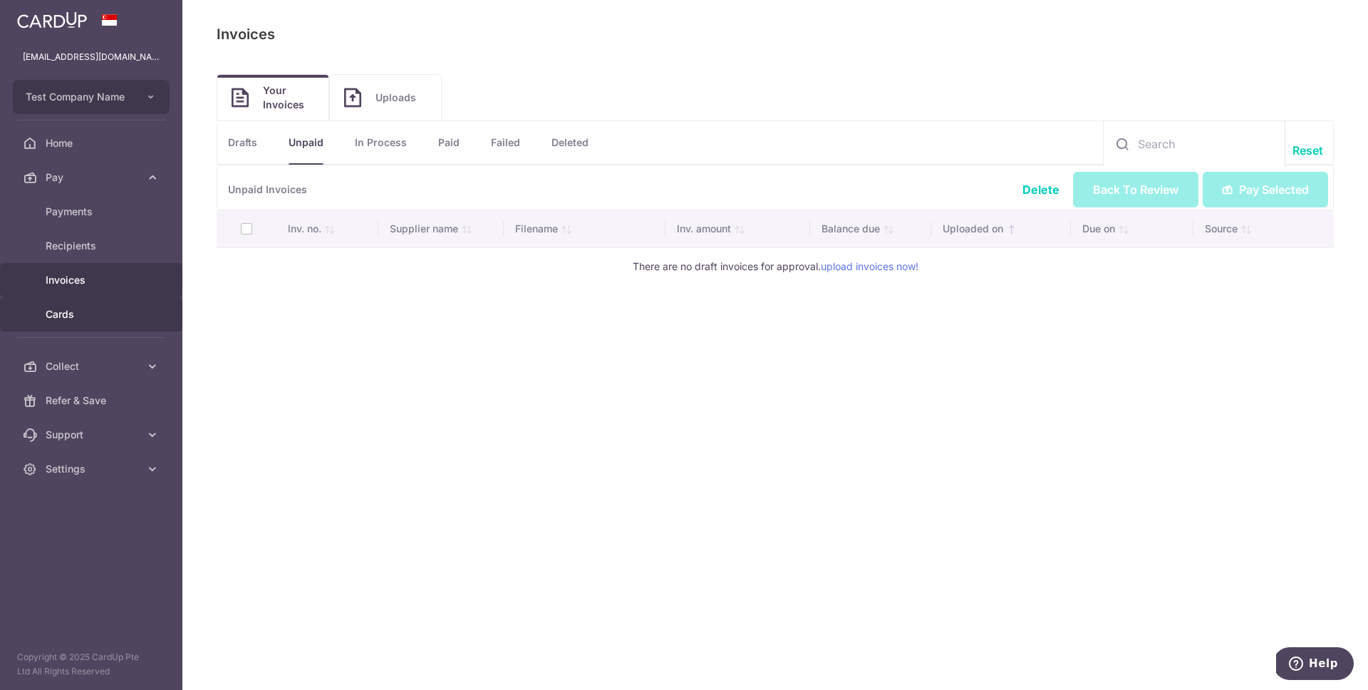
click at [105, 312] on span "Cards" at bounding box center [93, 314] width 94 height 14
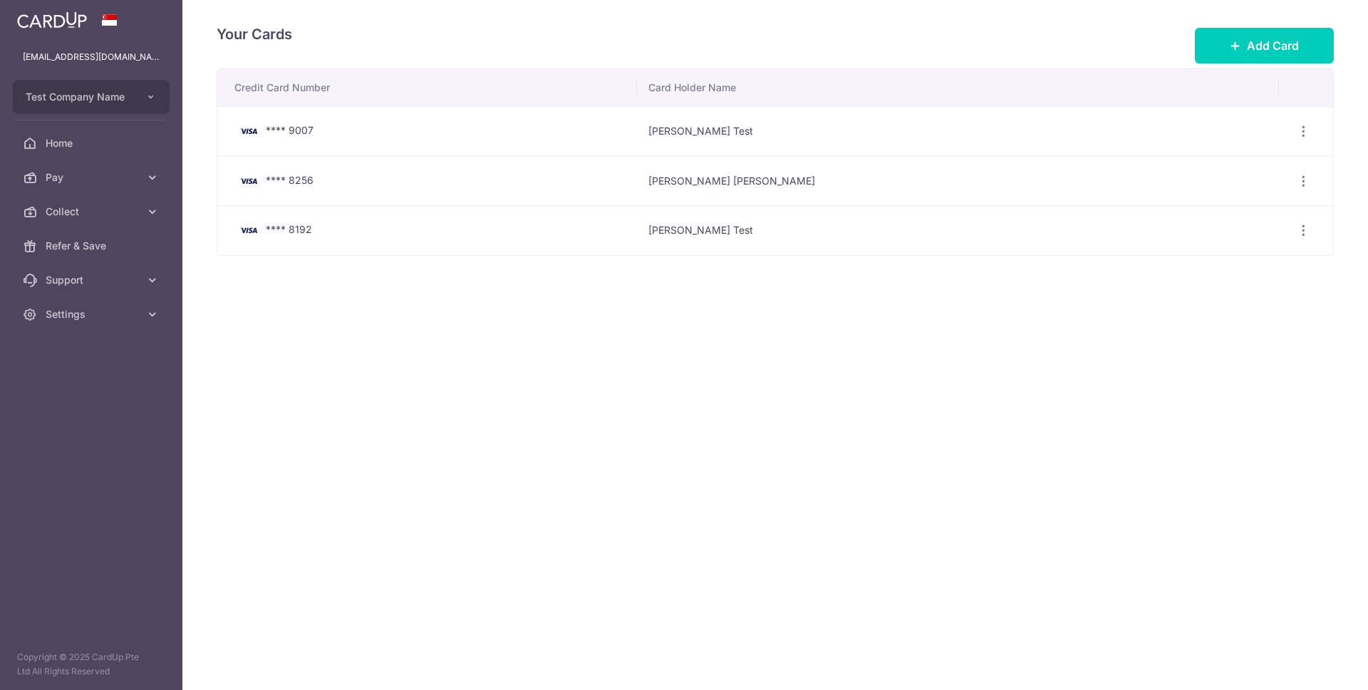
click at [105, 312] on span "Settings" at bounding box center [93, 314] width 94 height 14
click at [96, 386] on span "Logout" at bounding box center [93, 382] width 94 height 14
